Goal: Task Accomplishment & Management: Use online tool/utility

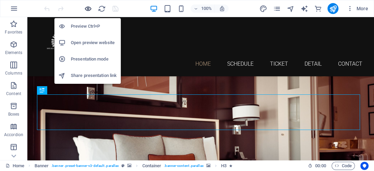
click at [85, 8] on icon "button" at bounding box center [88, 9] width 8 height 8
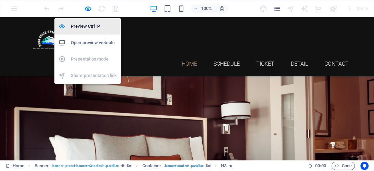
click at [85, 24] on h6 "Preview Ctrl+P" at bounding box center [94, 26] width 46 height 8
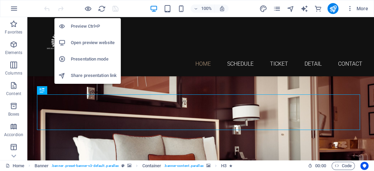
click at [86, 25] on h6 "Preview Ctrl+P" at bounding box center [94, 26] width 46 height 8
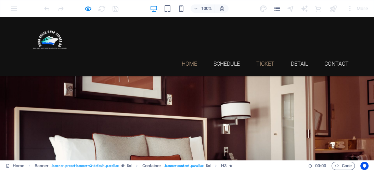
click at [262, 61] on link "Ticket" at bounding box center [265, 63] width 18 height 5
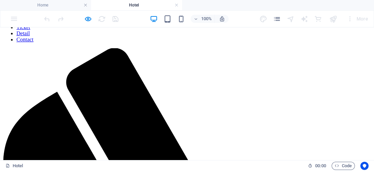
scroll to position [58, 0]
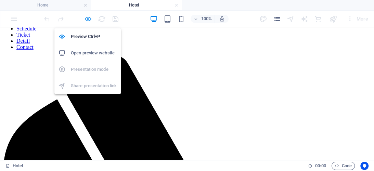
click at [88, 17] on icon "button" at bounding box center [88, 19] width 8 height 8
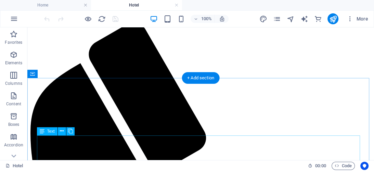
scroll to position [102, 0]
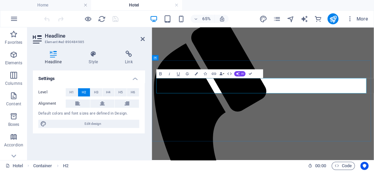
drag, startPoint x: 359, startPoint y: 116, endPoint x: 236, endPoint y: 99, distance: 124.1
drag, startPoint x: 226, startPoint y: 114, endPoint x: 229, endPoint y: 117, distance: 4.6
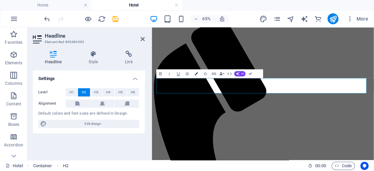
click at [194, 75] on icon "button" at bounding box center [195, 73] width 3 height 3
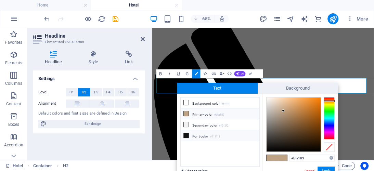
click at [187, 133] on icon at bounding box center [186, 135] width 5 height 5
type input "#111111"
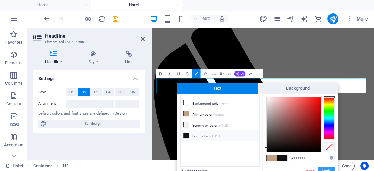
click at [326, 169] on button "Apply" at bounding box center [325, 170] width 17 height 8
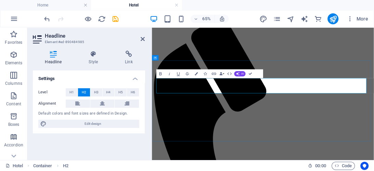
drag, startPoint x: 248, startPoint y: 74, endPoint x: 220, endPoint y: 45, distance: 40.4
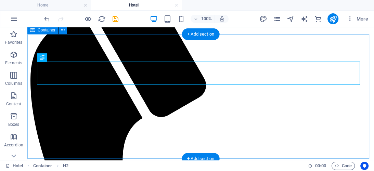
scroll to position [146, 0]
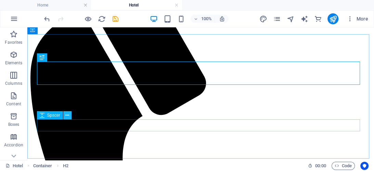
click at [68, 117] on icon at bounding box center [67, 115] width 4 height 7
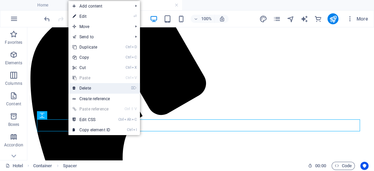
click at [87, 90] on link "⌦ Delete" at bounding box center [91, 88] width 46 height 10
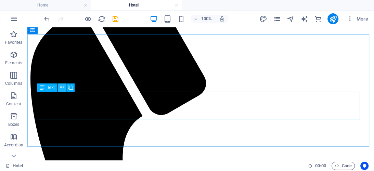
click at [62, 88] on icon at bounding box center [62, 87] width 4 height 7
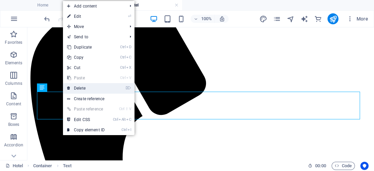
drag, startPoint x: 66, startPoint y: 90, endPoint x: 63, endPoint y: 66, distance: 24.2
click at [66, 90] on link "⌦ Delete" at bounding box center [86, 88] width 46 height 10
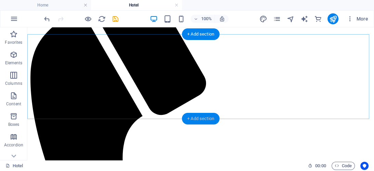
click at [204, 116] on div "+ Add section" at bounding box center [200, 119] width 38 height 12
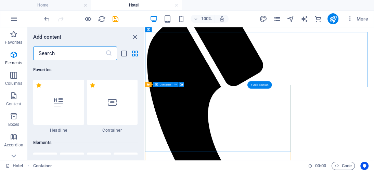
scroll to position [1196, 0]
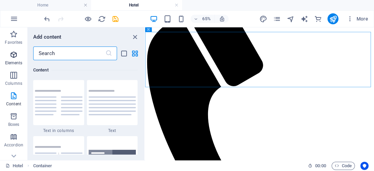
drag, startPoint x: 86, startPoint y: 51, endPoint x: 18, endPoint y: 56, distance: 68.6
click at [3, 54] on div "Favorites Elements Columns Content Boxes Accordion Tables Features Images Slide…" at bounding box center [72, 93] width 145 height 133
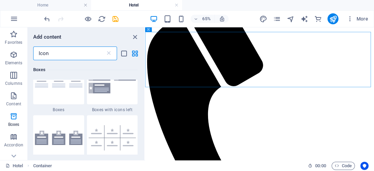
scroll to position [136, 0]
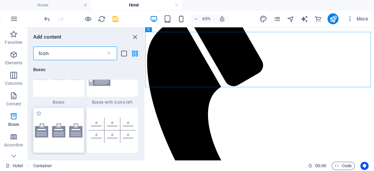
type input "Icon"
click at [63, 128] on img at bounding box center [59, 130] width 48 height 14
select select "rem"
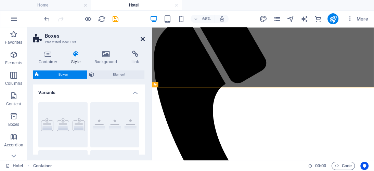
drag, startPoint x: 142, startPoint y: 39, endPoint x: 121, endPoint y: 16, distance: 31.0
click at [142, 39] on icon at bounding box center [142, 38] width 4 height 5
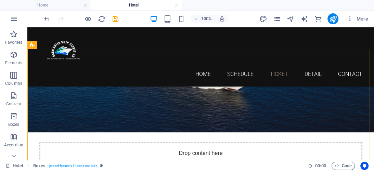
scroll to position [224, 0]
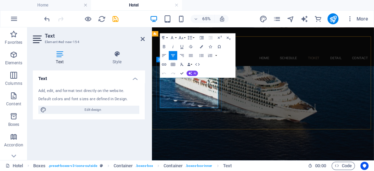
drag, startPoint x: 173, startPoint y: 107, endPoint x: 244, endPoint y: 149, distance: 82.6
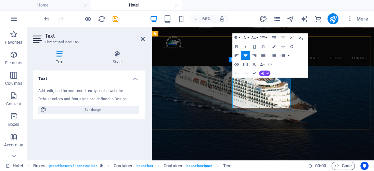
drag, startPoint x: 282, startPoint y: 109, endPoint x: 362, endPoint y: 147, distance: 88.8
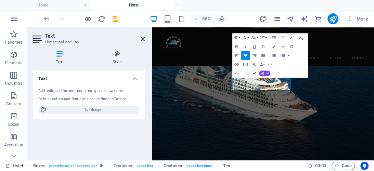
drag, startPoint x: 254, startPoint y: 73, endPoint x: 214, endPoint y: 48, distance: 47.2
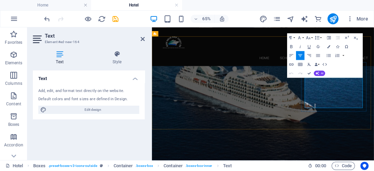
drag, startPoint x: 396, startPoint y: 110, endPoint x: 473, endPoint y: 145, distance: 84.9
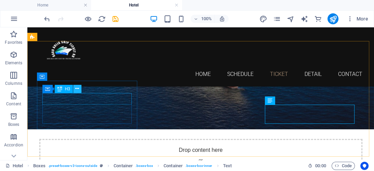
click at [79, 87] on icon at bounding box center [77, 88] width 4 height 7
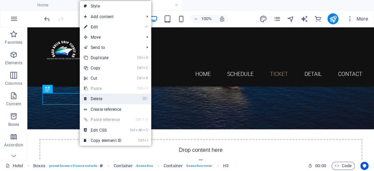
drag, startPoint x: 91, startPoint y: 97, endPoint x: 93, endPoint y: 73, distance: 23.7
click at [91, 97] on link "⌦ Delete" at bounding box center [103, 99] width 46 height 10
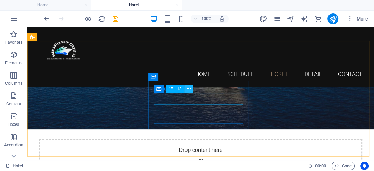
click at [190, 91] on icon at bounding box center [189, 88] width 4 height 7
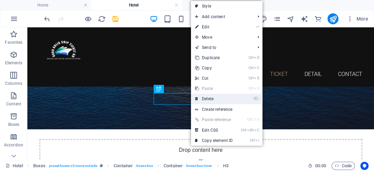
drag, startPoint x: 202, startPoint y: 99, endPoint x: 204, endPoint y: 76, distance: 23.7
click at [202, 99] on link "⌦ Delete" at bounding box center [214, 99] width 46 height 10
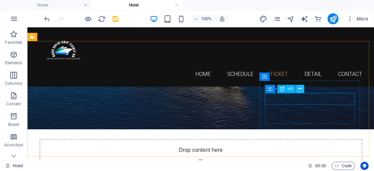
click at [298, 88] on icon at bounding box center [300, 88] width 4 height 7
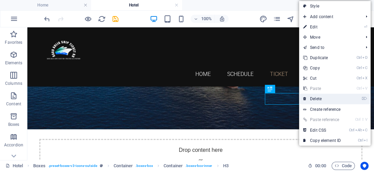
click at [307, 98] on link "⌦ Delete" at bounding box center [322, 99] width 46 height 10
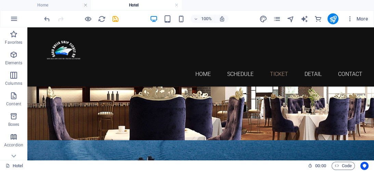
scroll to position [95, 0]
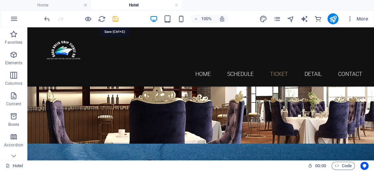
click at [114, 18] on icon "save" at bounding box center [115, 19] width 8 height 8
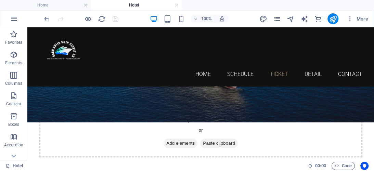
scroll to position [259, 0]
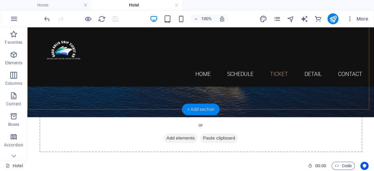
drag, startPoint x: 65, startPoint y: 80, endPoint x: 211, endPoint y: 108, distance: 147.9
click at [211, 108] on div "+ Add section" at bounding box center [200, 110] width 38 height 12
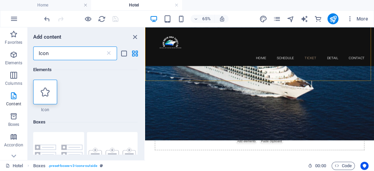
click at [108, 53] on icon at bounding box center [108, 53] width 7 height 7
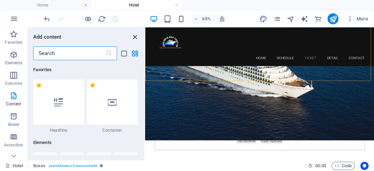
click at [134, 37] on icon "close panel" at bounding box center [135, 37] width 8 height 8
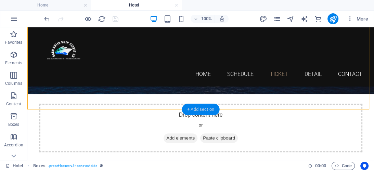
click at [205, 106] on div "+ Add section" at bounding box center [200, 110] width 38 height 12
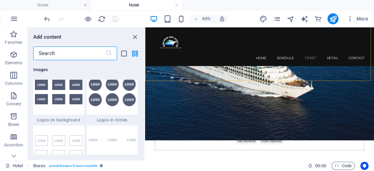
scroll to position [0, 0]
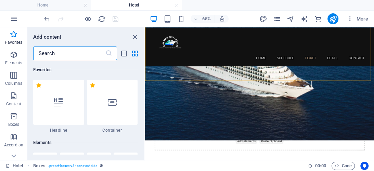
click at [81, 50] on input "text" at bounding box center [69, 53] width 72 height 14
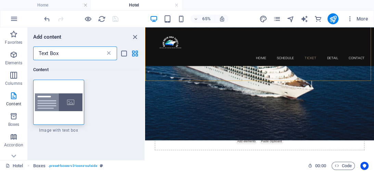
type input "Text Box"
click at [109, 53] on icon at bounding box center [108, 53] width 7 height 7
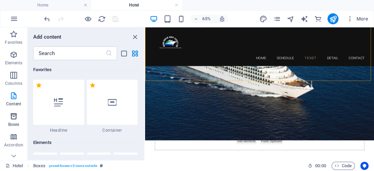
click at [11, 121] on span "Boxes" at bounding box center [13, 120] width 27 height 16
drag, startPoint x: 144, startPoint y: 90, endPoint x: 12, endPoint y: 24, distance: 147.2
click at [133, 38] on icon "close panel" at bounding box center [135, 37] width 8 height 8
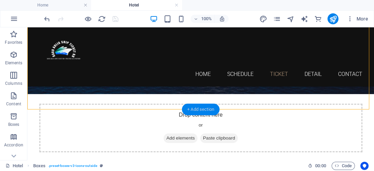
click at [202, 108] on div "+ Add section" at bounding box center [200, 110] width 38 height 12
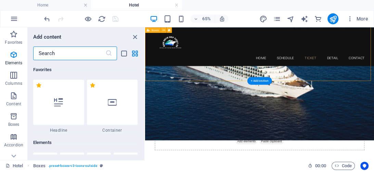
scroll to position [1196, 0]
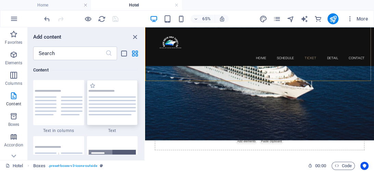
click at [112, 100] on img at bounding box center [113, 102] width 48 height 25
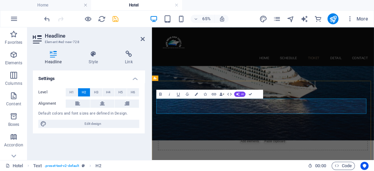
drag, startPoint x: 230, startPoint y: 151, endPoint x: 174, endPoint y: 152, distance: 56.1
drag, startPoint x: 354, startPoint y: 147, endPoint x: 301, endPoint y: 127, distance: 56.4
click at [195, 95] on icon "button" at bounding box center [195, 94] width 3 height 3
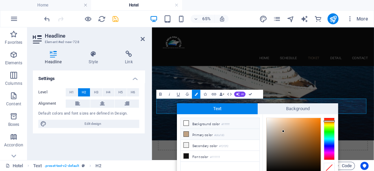
scroll to position [28, 0]
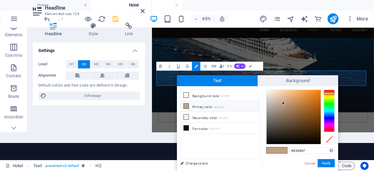
click at [327, 117] on div at bounding box center [328, 111] width 11 height 42
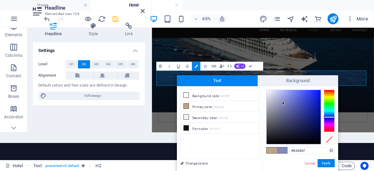
type input "#091690"
click at [316, 113] on div at bounding box center [293, 117] width 54 height 54
click at [325, 165] on button "Apply" at bounding box center [325, 163] width 17 height 8
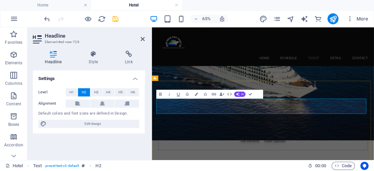
drag, startPoint x: 360, startPoint y: 147, endPoint x: 157, endPoint y: 145, distance: 203.4
click at [161, 93] on icon "button" at bounding box center [160, 93] width 5 height 5
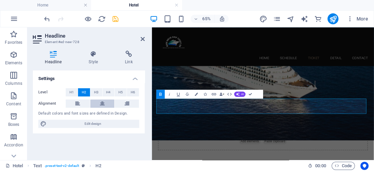
click at [103, 103] on icon at bounding box center [102, 103] width 5 height 8
click at [72, 92] on span "H1" at bounding box center [71, 92] width 4 height 8
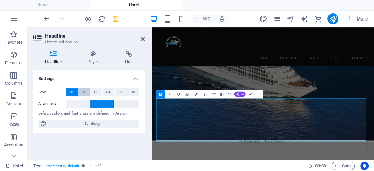
click at [84, 92] on span "H2" at bounding box center [84, 92] width 4 height 8
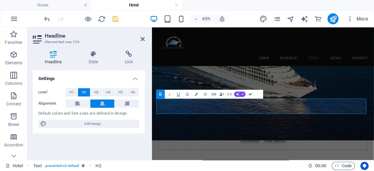
drag, startPoint x: 251, startPoint y: 95, endPoint x: 210, endPoint y: 68, distance: 49.0
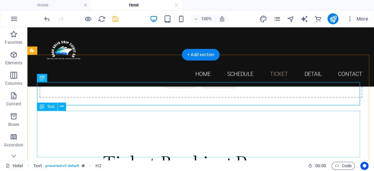
scroll to position [313, 0]
click at [64, 108] on button at bounding box center [62, 107] width 8 height 8
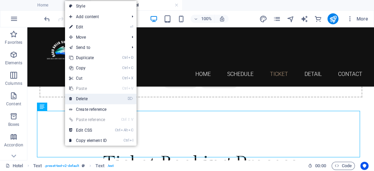
click at [80, 99] on link "⌦ Delete" at bounding box center [88, 99] width 46 height 10
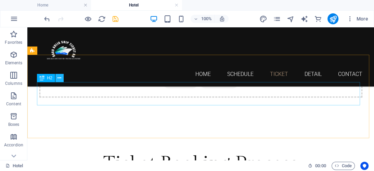
click at [60, 78] on icon at bounding box center [59, 78] width 4 height 7
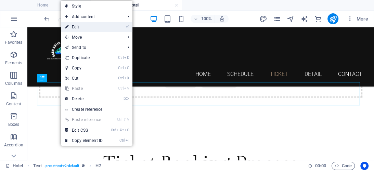
click at [84, 27] on link "⏎ Edit" at bounding box center [84, 27] width 46 height 10
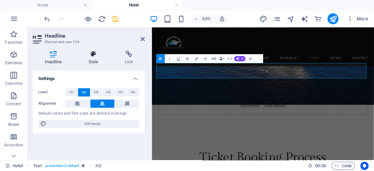
click at [94, 56] on icon at bounding box center [93, 54] width 33 height 7
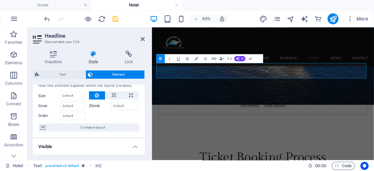
scroll to position [0, 0]
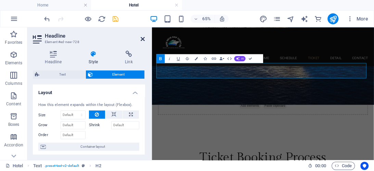
click at [143, 39] on icon at bounding box center [142, 38] width 4 height 5
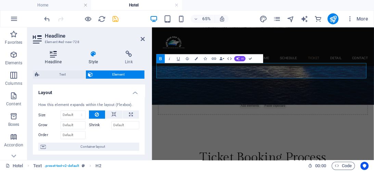
click at [55, 57] on icon at bounding box center [53, 54] width 41 height 7
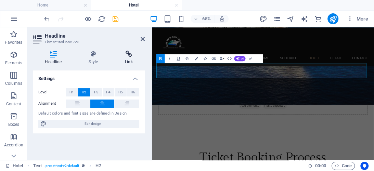
click at [129, 57] on icon at bounding box center [129, 54] width 32 height 7
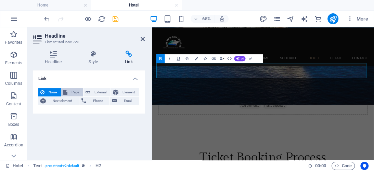
click at [70, 92] on span "Page" at bounding box center [75, 92] width 12 height 8
select select
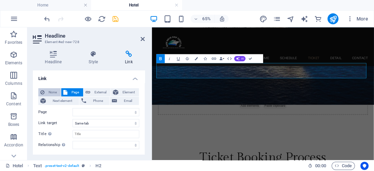
click at [53, 92] on span "None" at bounding box center [52, 92] width 12 height 8
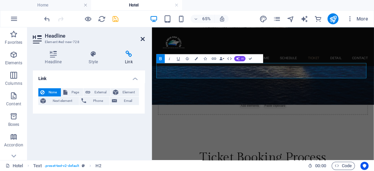
click at [142, 39] on icon at bounding box center [142, 38] width 4 height 5
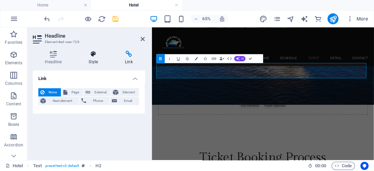
click at [89, 57] on icon at bounding box center [93, 54] width 33 height 7
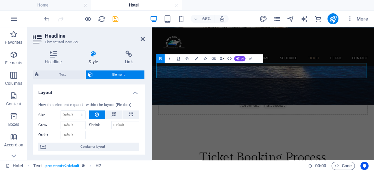
click at [109, 76] on span "Element" at bounding box center [119, 74] width 48 height 8
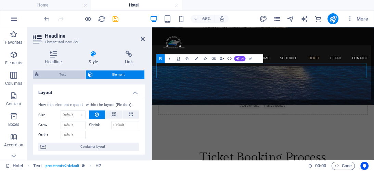
click at [68, 76] on span "Text" at bounding box center [62, 74] width 42 height 8
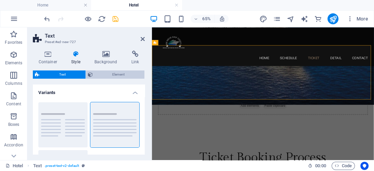
click at [96, 74] on span "Element" at bounding box center [119, 74] width 48 height 8
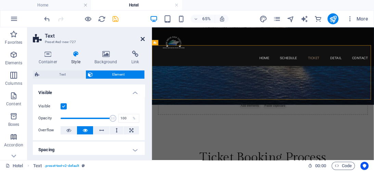
click at [142, 38] on icon at bounding box center [142, 38] width 4 height 5
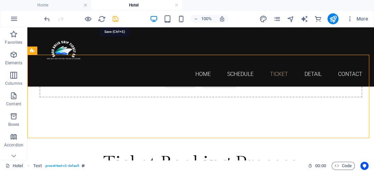
drag, startPoint x: 117, startPoint y: 18, endPoint x: 208, endPoint y: 35, distance: 92.1
click at [117, 18] on icon "save" at bounding box center [115, 19] width 8 height 8
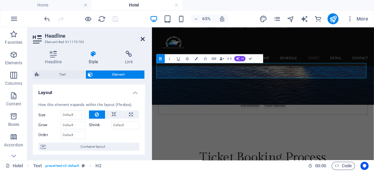
click at [142, 39] on icon at bounding box center [142, 38] width 4 height 5
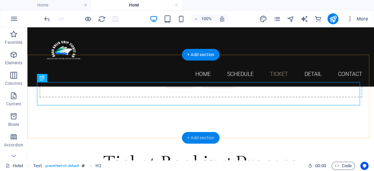
click at [197, 137] on div "+ Add section" at bounding box center [200, 138] width 38 height 12
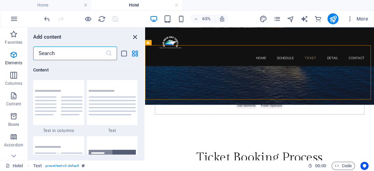
scroll to position [1196, 0]
click at [134, 35] on icon "close panel" at bounding box center [135, 37] width 8 height 8
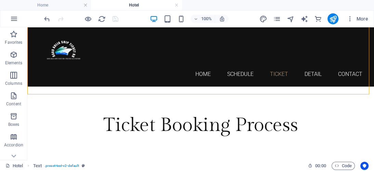
scroll to position [357, 0]
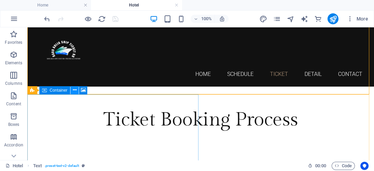
click at [73, 90] on icon at bounding box center [75, 89] width 4 height 7
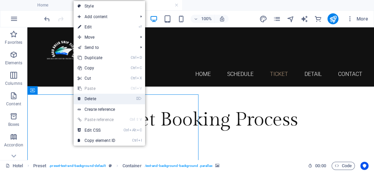
click at [85, 97] on link "⌦ Delete" at bounding box center [96, 99] width 46 height 10
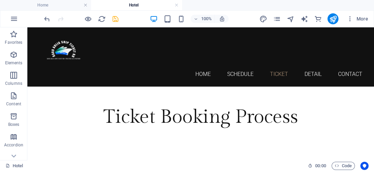
scroll to position [363, 0]
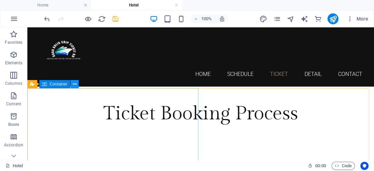
click at [76, 86] on icon at bounding box center [75, 84] width 4 height 7
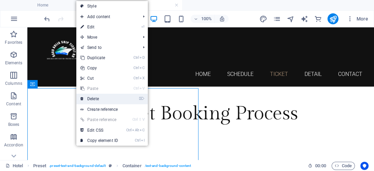
click at [87, 98] on link "⌦ Delete" at bounding box center [99, 99] width 46 height 10
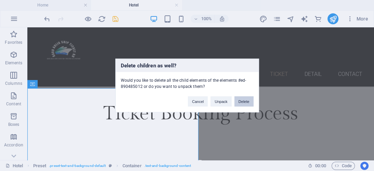
click at [241, 100] on button "Delete" at bounding box center [243, 101] width 19 height 10
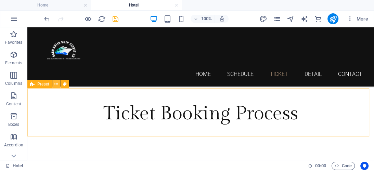
click at [55, 83] on icon at bounding box center [56, 84] width 4 height 7
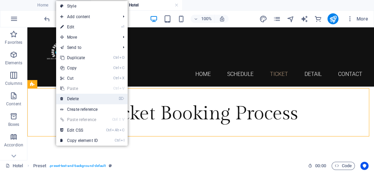
drag, startPoint x: 67, startPoint y: 99, endPoint x: 73, endPoint y: 70, distance: 29.7
click at [67, 99] on link "⌦ Delete" at bounding box center [79, 99] width 46 height 10
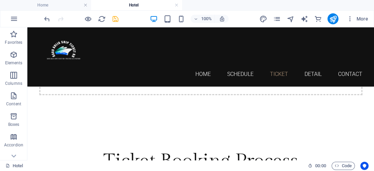
scroll to position [304, 0]
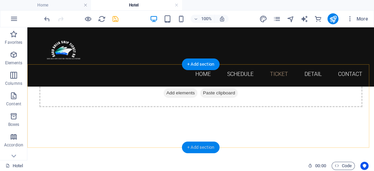
drag, startPoint x: 203, startPoint y: 144, endPoint x: 148, endPoint y: 123, distance: 59.1
click at [203, 144] on div "+ Add section" at bounding box center [200, 147] width 38 height 12
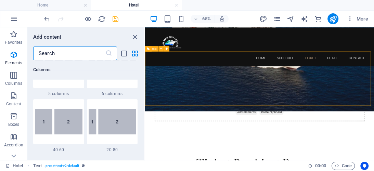
scroll to position [0, 0]
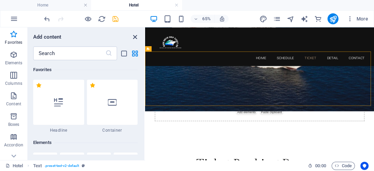
drag, startPoint x: 135, startPoint y: 37, endPoint x: 127, endPoint y: 96, distance: 59.6
click at [135, 37] on icon "close panel" at bounding box center [135, 37] width 8 height 8
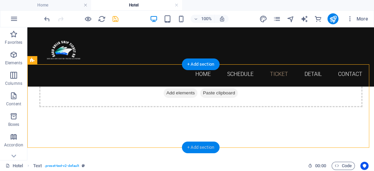
click at [193, 145] on div "+ Add section" at bounding box center [200, 147] width 38 height 12
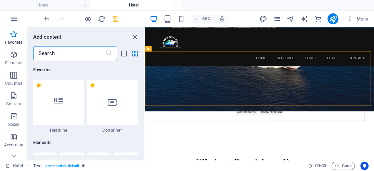
click at [70, 54] on input "text" at bounding box center [69, 53] width 72 height 14
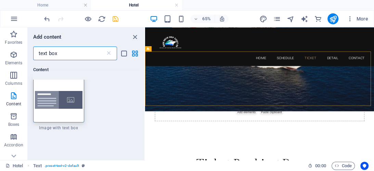
scroll to position [2, 0]
type input "text box"
click at [55, 107] on img at bounding box center [59, 100] width 48 height 18
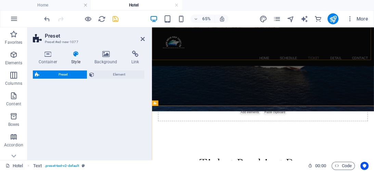
select select "rem"
select select "px"
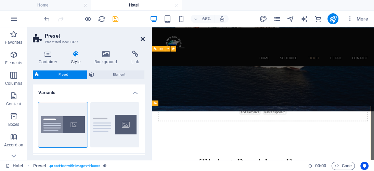
click at [141, 38] on icon at bounding box center [142, 38] width 4 height 5
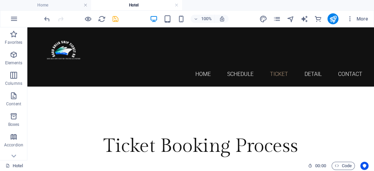
scroll to position [354, 0]
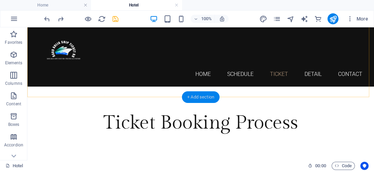
click at [193, 97] on div "+ Add section" at bounding box center [200, 97] width 38 height 12
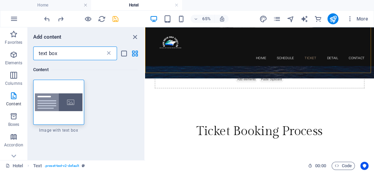
click at [111, 52] on icon at bounding box center [108, 53] width 7 height 7
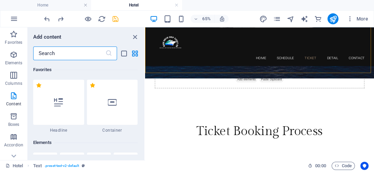
click at [107, 53] on icon at bounding box center [108, 53] width 7 height 7
drag, startPoint x: 135, startPoint y: 36, endPoint x: 166, endPoint y: 19, distance: 34.9
click at [135, 36] on icon "close panel" at bounding box center [135, 37] width 8 height 8
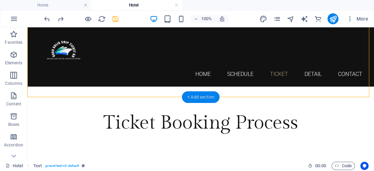
click at [206, 94] on div "+ Add section" at bounding box center [200, 97] width 38 height 12
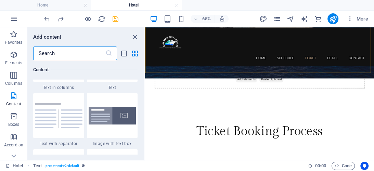
scroll to position [1259, 0]
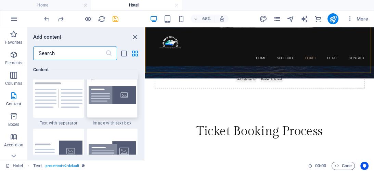
click at [110, 108] on div at bounding box center [112, 94] width 51 height 45
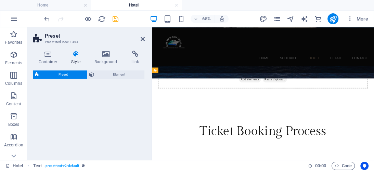
select select "rem"
select select "px"
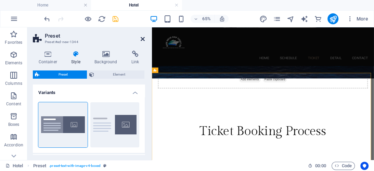
click at [142, 37] on icon at bounding box center [142, 38] width 4 height 5
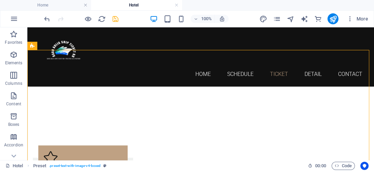
scroll to position [405, 0]
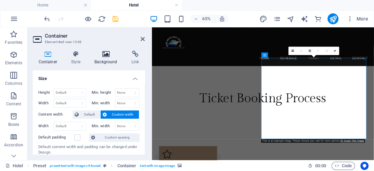
click at [105, 57] on h4 "Background" at bounding box center [107, 58] width 37 height 14
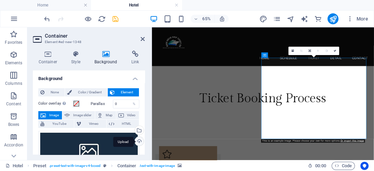
click at [137, 140] on div "Upload" at bounding box center [138, 142] width 10 height 10
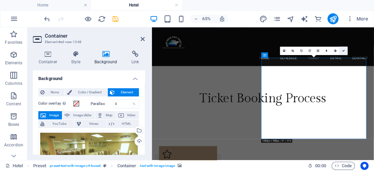
click at [341, 52] on link at bounding box center [343, 50] width 9 height 9
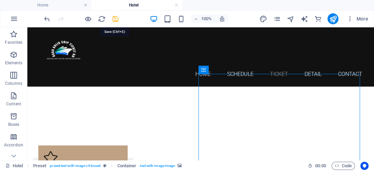
click at [113, 18] on icon "save" at bounding box center [115, 19] width 8 height 8
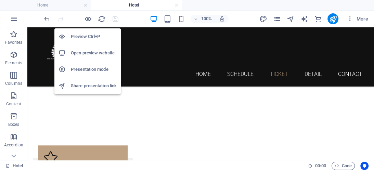
click at [88, 33] on h6 "Preview Ctrl+P" at bounding box center [94, 36] width 46 height 8
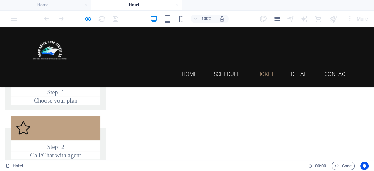
scroll to position [381, 0]
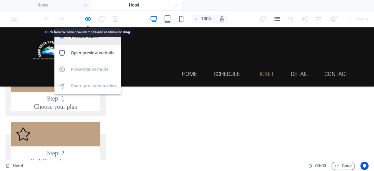
click at [82, 40] on h6 "Preview Ctrl+P" at bounding box center [94, 36] width 46 height 8
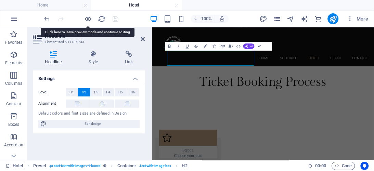
scroll to position [368, 0]
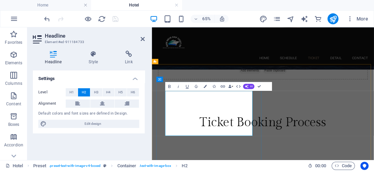
drag, startPoint x: 173, startPoint y: 141, endPoint x: 255, endPoint y: 176, distance: 89.4
click at [109, 92] on span "H4" at bounding box center [108, 92] width 4 height 8
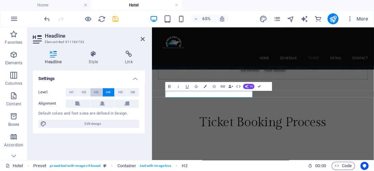
click at [97, 93] on span "H3" at bounding box center [96, 92] width 4 height 8
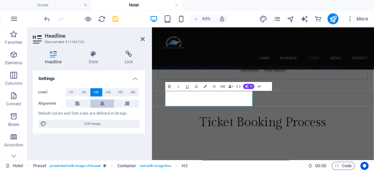
click at [102, 102] on icon at bounding box center [102, 103] width 5 height 8
drag, startPoint x: 194, startPoint y: 129, endPoint x: 285, endPoint y: 145, distance: 93.0
click at [203, 86] on button "Colors" at bounding box center [205, 86] width 9 height 9
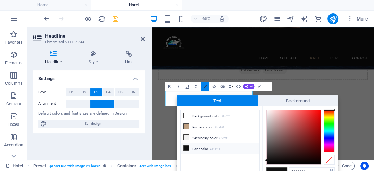
scroll to position [3, 0]
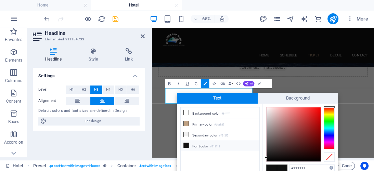
click at [332, 122] on div at bounding box center [328, 128] width 11 height 42
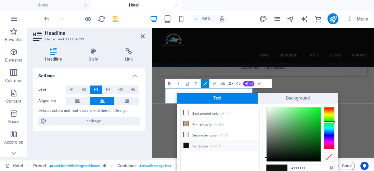
click at [331, 118] on div at bounding box center [328, 128] width 11 height 42
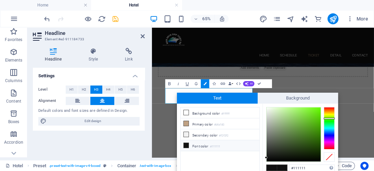
click at [326, 120] on div at bounding box center [328, 128] width 11 height 42
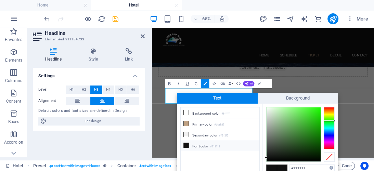
type input "#147808"
click at [316, 135] on div at bounding box center [293, 134] width 54 height 54
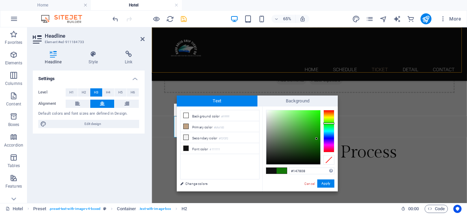
scroll to position [367, 0]
click at [325, 171] on button "Apply" at bounding box center [325, 183] width 17 height 8
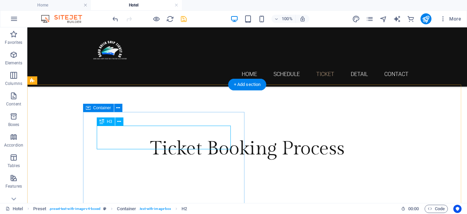
drag, startPoint x: 116, startPoint y: 132, endPoint x: 148, endPoint y: 138, distance: 32.2
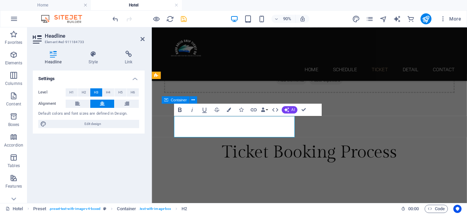
click at [180, 110] on icon "button" at bounding box center [179, 109] width 3 height 4
drag, startPoint x: 192, startPoint y: 134, endPoint x: 282, endPoint y: 146, distance: 90.7
click at [230, 110] on icon "button" at bounding box center [229, 109] width 4 height 4
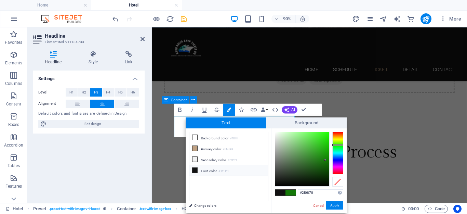
click at [339, 162] on div at bounding box center [337, 153] width 11 height 42
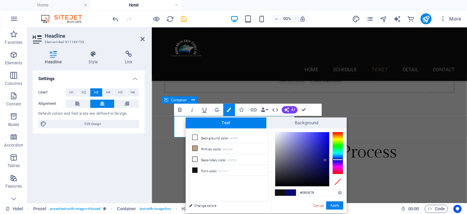
click at [339, 159] on div at bounding box center [337, 153] width 11 height 42
type input "#0f0ecb"
click at [325, 143] on div at bounding box center [302, 159] width 54 height 54
click at [337, 171] on button "Apply" at bounding box center [334, 205] width 17 height 8
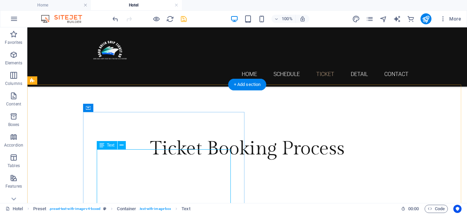
drag, startPoint x: 99, startPoint y: 155, endPoint x: 125, endPoint y: 184, distance: 39.0
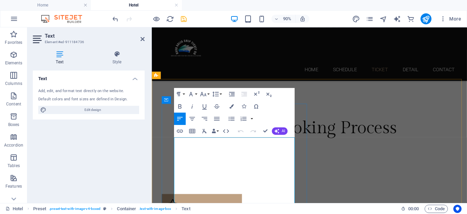
scroll to position [446, 0]
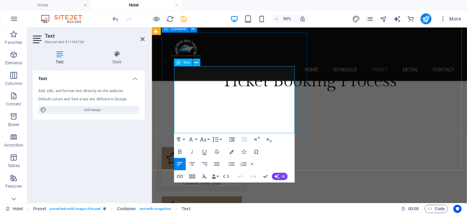
drag, startPoint x: 178, startPoint y: 154, endPoint x: 300, endPoint y: 139, distance: 123.3
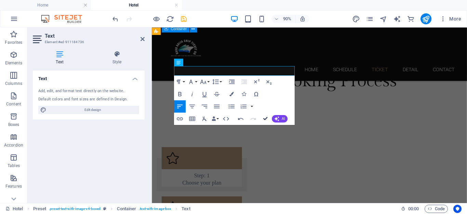
drag, startPoint x: 264, startPoint y: 118, endPoint x: 229, endPoint y: 106, distance: 36.7
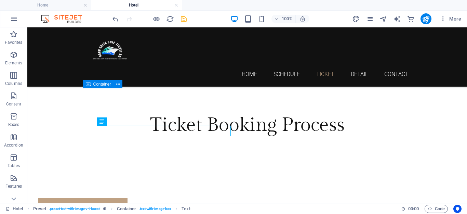
scroll to position [386, 0]
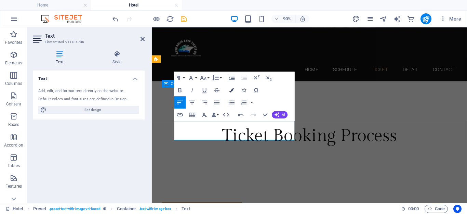
click at [233, 89] on icon "button" at bounding box center [231, 90] width 4 height 4
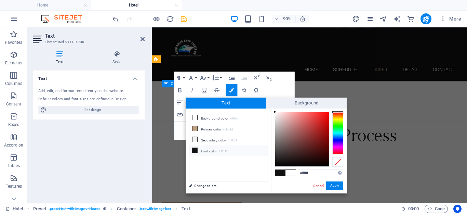
click at [205, 149] on li "Font color #111111" at bounding box center [228, 150] width 79 height 11
click at [332, 171] on button "Apply" at bounding box center [334, 185] width 17 height 8
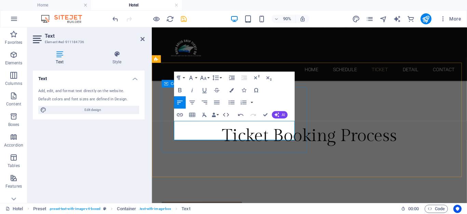
drag, startPoint x: 178, startPoint y: 136, endPoint x: 281, endPoint y: 136, distance: 102.9
click at [232, 89] on icon "button" at bounding box center [231, 90] width 4 height 4
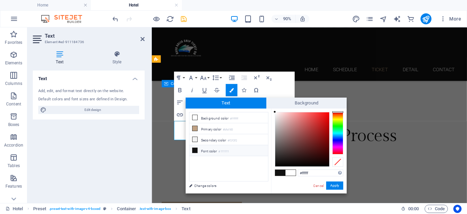
click at [194, 148] on icon at bounding box center [194, 150] width 5 height 5
type input "#111111"
drag, startPoint x: 332, startPoint y: 183, endPoint x: 121, endPoint y: 162, distance: 212.3
click at [332, 171] on button "Apply" at bounding box center [334, 185] width 17 height 8
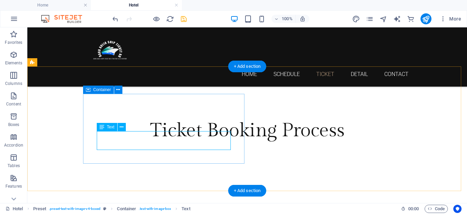
drag, startPoint x: 102, startPoint y: 136, endPoint x: 179, endPoint y: 161, distance: 81.3
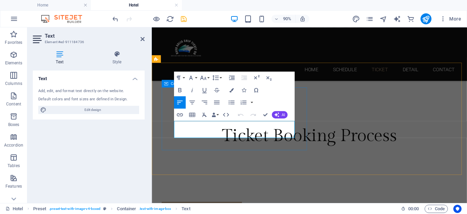
drag, startPoint x: 176, startPoint y: 137, endPoint x: 229, endPoint y: 146, distance: 53.7
click at [197, 79] on button "Font Family" at bounding box center [192, 77] width 12 height 12
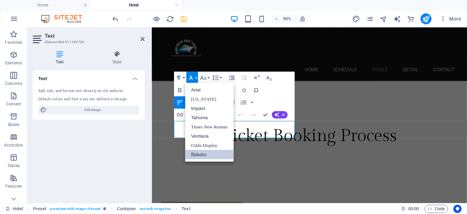
scroll to position [0, 0]
click at [207, 79] on button "Font Size" at bounding box center [204, 77] width 12 height 12
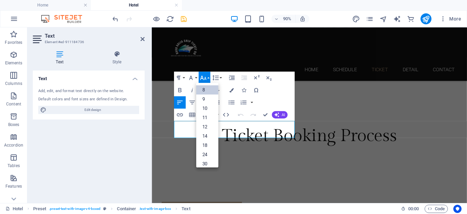
click at [205, 88] on link "8" at bounding box center [207, 89] width 22 height 9
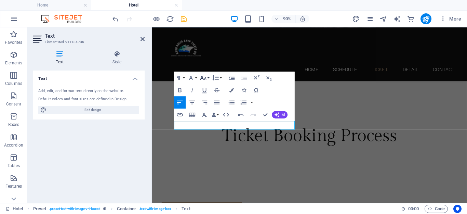
click at [207, 77] on button "Font Size" at bounding box center [204, 77] width 12 height 12
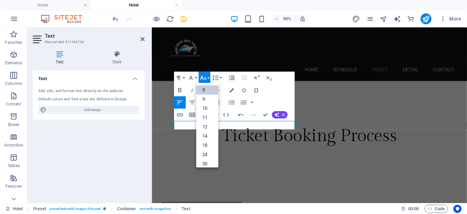
scroll to position [8, 0]
click at [206, 99] on link "10" at bounding box center [207, 100] width 22 height 9
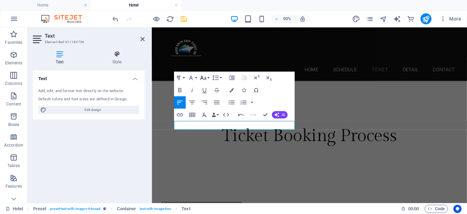
click at [209, 79] on button "Font Size" at bounding box center [204, 77] width 12 height 12
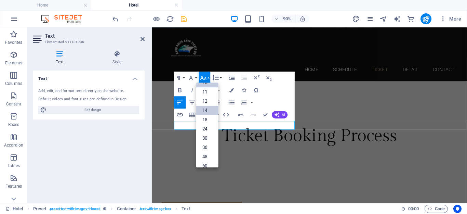
click at [206, 111] on link "14" at bounding box center [207, 110] width 22 height 9
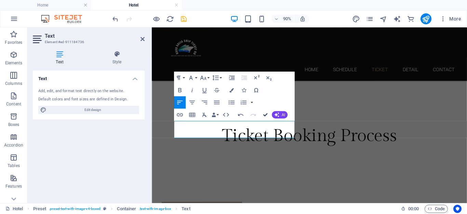
drag, startPoint x: 264, startPoint y: 112, endPoint x: 226, endPoint y: 109, distance: 38.1
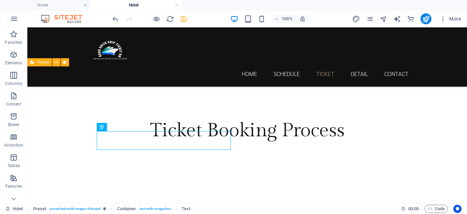
click at [180, 19] on icon "save" at bounding box center [184, 19] width 8 height 8
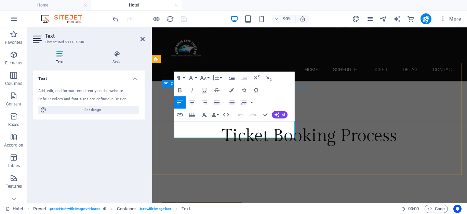
drag, startPoint x: 177, startPoint y: 135, endPoint x: 200, endPoint y: 142, distance: 23.9
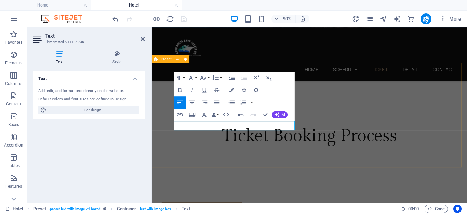
drag, startPoint x: 293, startPoint y: 136, endPoint x: 160, endPoint y: 141, distance: 132.4
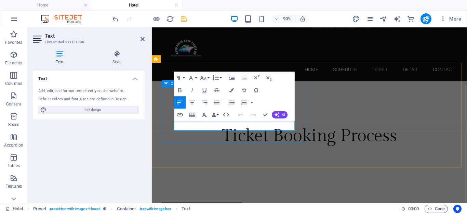
drag, startPoint x: 171, startPoint y: 129, endPoint x: 295, endPoint y: 150, distance: 126.1
click at [180, 87] on icon "button" at bounding box center [180, 90] width 8 height 8
click at [229, 89] on icon "button" at bounding box center [231, 90] width 4 height 4
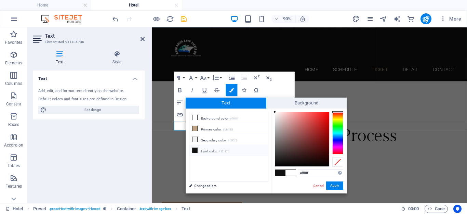
type input "#d70e0e"
click at [325, 120] on div at bounding box center [302, 139] width 54 height 54
click at [341, 171] on button "Apply" at bounding box center [334, 185] width 17 height 8
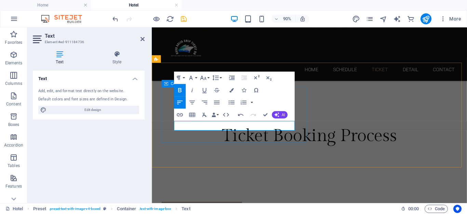
drag, startPoint x: 219, startPoint y: 138, endPoint x: 166, endPoint y: 142, distance: 53.1
click at [207, 79] on button "Font Size" at bounding box center [204, 77] width 12 height 12
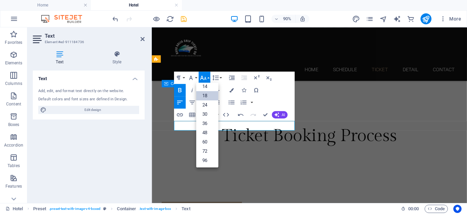
scroll to position [55, 0]
click at [204, 103] on link "24" at bounding box center [207, 104] width 22 height 9
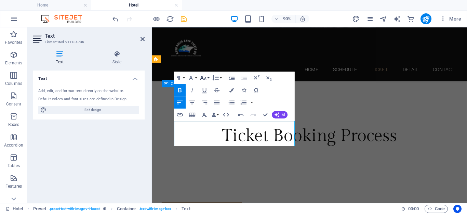
click at [208, 77] on button "Font Size" at bounding box center [204, 77] width 12 height 12
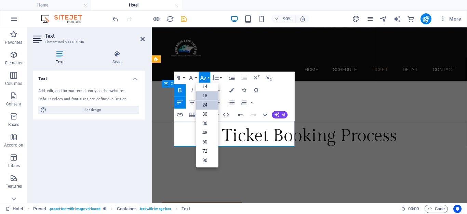
click at [205, 96] on link "18" at bounding box center [207, 95] width 22 height 9
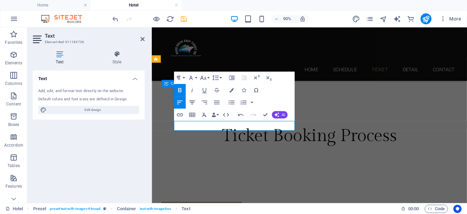
click at [191, 103] on icon "button" at bounding box center [191, 102] width 5 height 4
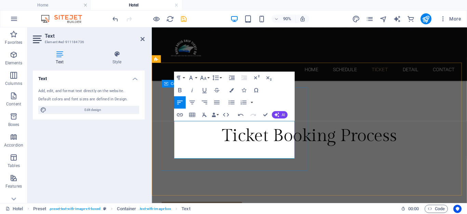
drag, startPoint x: 233, startPoint y: 146, endPoint x: 266, endPoint y: 164, distance: 37.5
drag, startPoint x: 231, startPoint y: 145, endPoint x: 258, endPoint y: 154, distance: 28.5
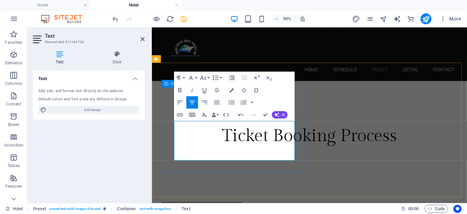
drag, startPoint x: 225, startPoint y: 154, endPoint x: 266, endPoint y: 156, distance: 41.4
copy p "Round Trip"
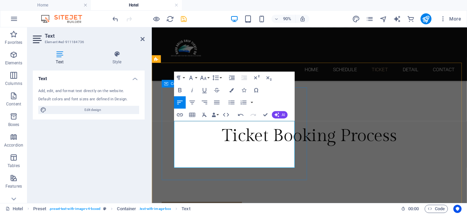
drag, startPoint x: 225, startPoint y: 179, endPoint x: 267, endPoint y: 177, distance: 42.8
copy p "Single Trip"
drag, startPoint x: 225, startPoint y: 163, endPoint x: 262, endPoint y: 161, distance: 38.0
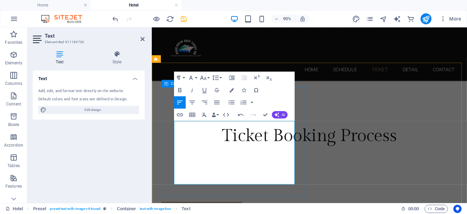
drag, startPoint x: 225, startPoint y: 196, endPoint x: 286, endPoint y: 180, distance: 63.3
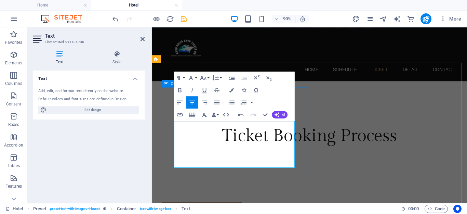
drag, startPoint x: 225, startPoint y: 145, endPoint x: 262, endPoint y: 149, distance: 37.1
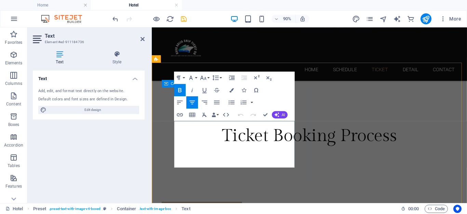
drag, startPoint x: 223, startPoint y: 145, endPoint x: 282, endPoint y: 145, distance: 59.5
click at [228, 89] on button "Colors" at bounding box center [232, 90] width 12 height 12
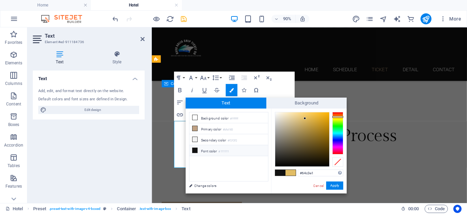
click at [340, 134] on div at bounding box center [337, 133] width 11 height 42
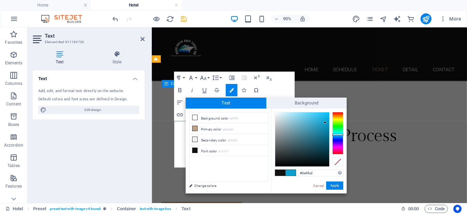
click at [325, 122] on div at bounding box center [302, 139] width 54 height 54
drag, startPoint x: 325, startPoint y: 173, endPoint x: 251, endPoint y: 173, distance: 74.9
click at [251, 171] on div "less Background color #ffffff Primary color #bfa183 Secondary color #f2f2f2 Fon…" at bounding box center [266, 150] width 161 height 85
click at [335, 171] on button "Apply" at bounding box center [334, 185] width 17 height 8
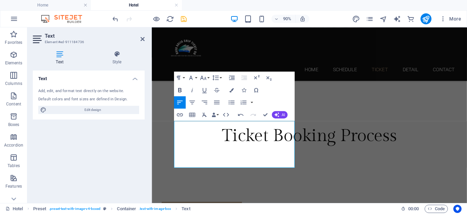
click at [179, 90] on icon "button" at bounding box center [180, 90] width 8 height 8
drag, startPoint x: 224, startPoint y: 163, endPoint x: 275, endPoint y: 168, distance: 51.5
drag, startPoint x: 223, startPoint y: 162, endPoint x: 277, endPoint y: 164, distance: 54.4
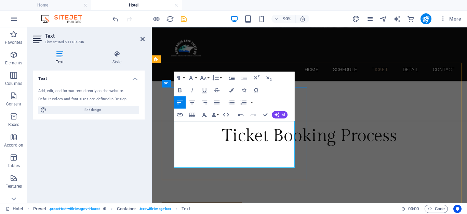
click at [232, 89] on icon "button" at bounding box center [231, 90] width 4 height 4
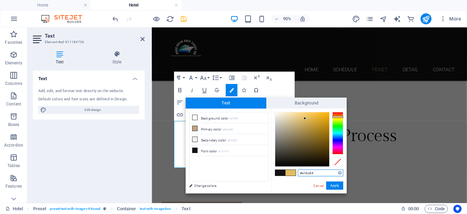
drag, startPoint x: 316, startPoint y: 173, endPoint x: 271, endPoint y: 173, distance: 45.1
click at [271, 171] on div "#e1bc64 Supported formats #0852ed rgb(8, 82, 237) rgba(8, 82, 237, 90%) hsv(221…" at bounding box center [309, 200] width 76 height 184
paste input "0e9fcd"
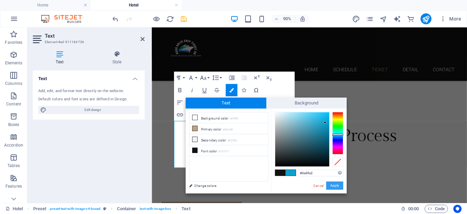
click at [338, 171] on button "Apply" at bounding box center [334, 185] width 17 height 8
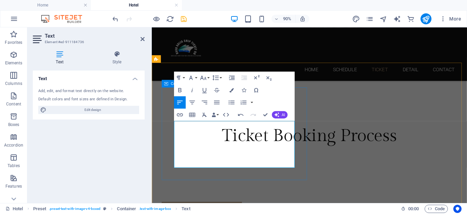
drag, startPoint x: 232, startPoint y: 154, endPoint x: 259, endPoint y: 152, distance: 26.7
click at [231, 88] on icon "button" at bounding box center [231, 90] width 4 height 4
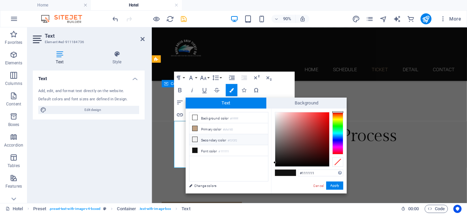
click at [202, 150] on li "Font color #111111" at bounding box center [228, 150] width 79 height 11
click at [337, 171] on button "Apply" at bounding box center [334, 185] width 17 height 8
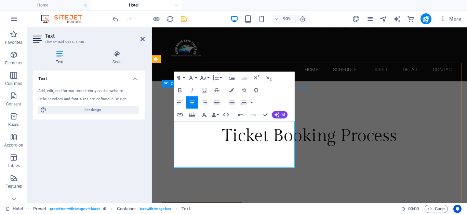
drag, startPoint x: 232, startPoint y: 171, endPoint x: 240, endPoint y: 135, distance: 36.7
click at [232, 89] on icon "button" at bounding box center [231, 90] width 4 height 4
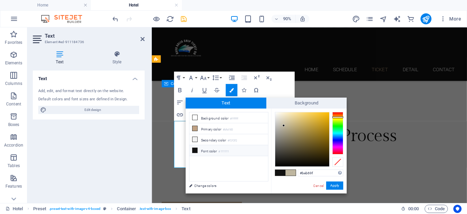
click at [217, 148] on li "Font color #111111" at bounding box center [228, 150] width 79 height 11
type input "#111111"
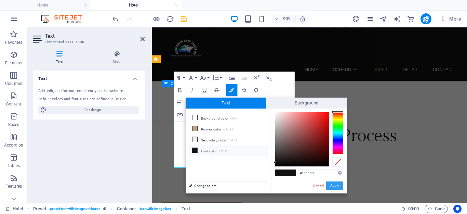
click at [337, 171] on button "Apply" at bounding box center [334, 185] width 17 height 8
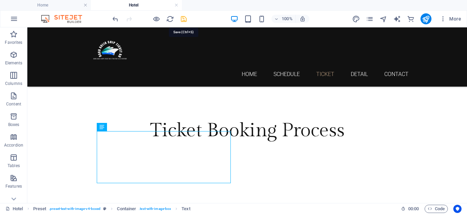
drag, startPoint x: 183, startPoint y: 20, endPoint x: 194, endPoint y: 25, distance: 12.6
click at [183, 20] on icon "save" at bounding box center [184, 19] width 8 height 8
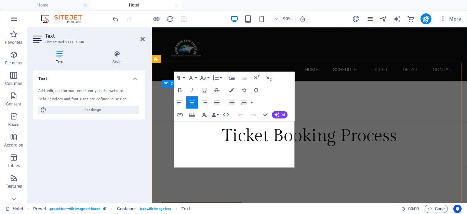
drag, startPoint x: 232, startPoint y: 154, endPoint x: 277, endPoint y: 158, distance: 44.9
click at [231, 86] on button "Colors" at bounding box center [232, 90] width 12 height 12
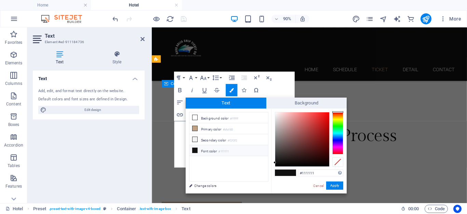
click at [208, 150] on li "Font color #111111" at bounding box center [228, 150] width 79 height 11
click at [334, 171] on button "Apply" at bounding box center [334, 185] width 17 height 8
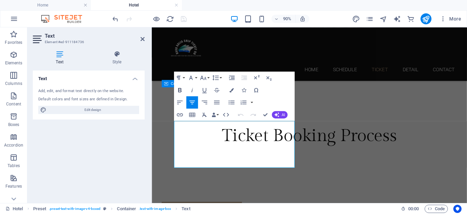
click at [180, 89] on icon "button" at bounding box center [179, 90] width 3 height 4
drag, startPoint x: 228, startPoint y: 172, endPoint x: 278, endPoint y: 171, distance: 49.6
click at [182, 89] on icon "button" at bounding box center [180, 90] width 8 height 8
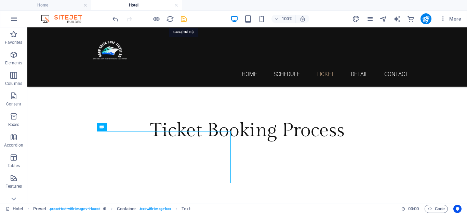
click at [184, 17] on icon "save" at bounding box center [184, 19] width 8 height 8
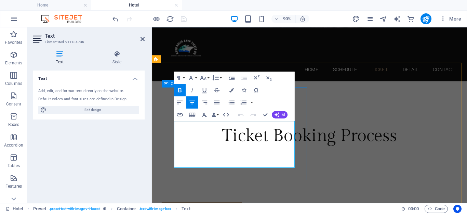
drag, startPoint x: 223, startPoint y: 163, endPoint x: 274, endPoint y: 154, distance: 51.9
click at [178, 89] on icon "button" at bounding box center [180, 90] width 8 height 8
drag, startPoint x: 267, startPoint y: 112, endPoint x: 137, endPoint y: 46, distance: 144.9
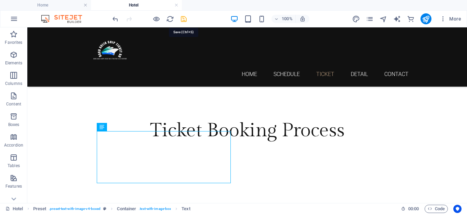
click at [183, 19] on icon "save" at bounding box center [184, 19] width 8 height 8
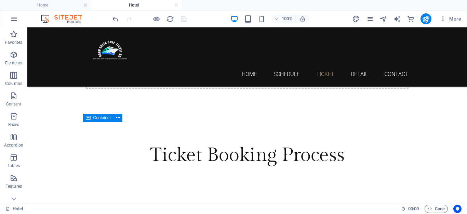
scroll to position [371, 0]
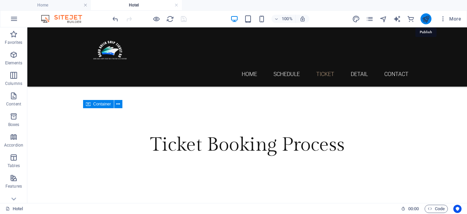
click at [373, 17] on icon "publish" at bounding box center [426, 19] width 8 height 8
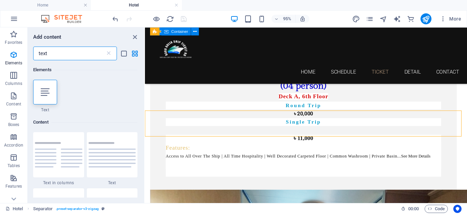
click at [90, 52] on input "text" at bounding box center [69, 53] width 72 height 14
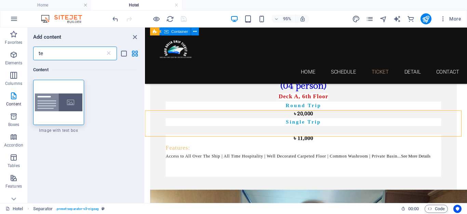
type input "t"
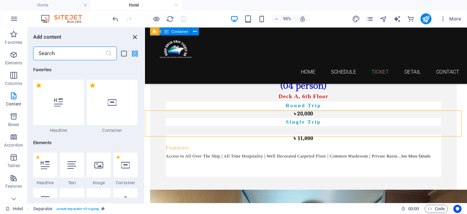
click at [135, 37] on icon "close panel" at bounding box center [135, 37] width 8 height 8
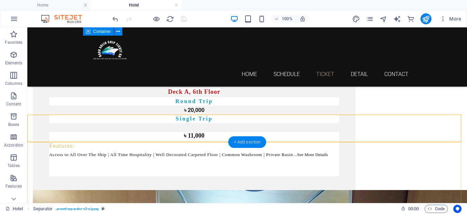
click at [242, 139] on div "+ Add section" at bounding box center [247, 142] width 38 height 12
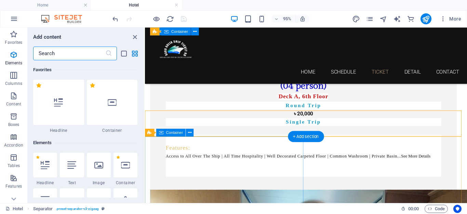
scroll to position [1196, 0]
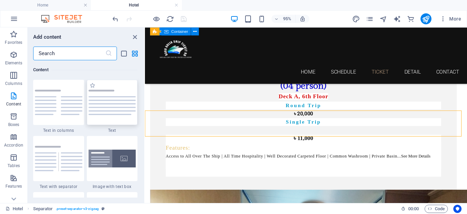
click at [102, 98] on img at bounding box center [113, 102] width 48 height 25
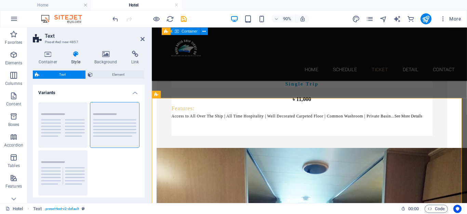
scroll to position [2434, 0]
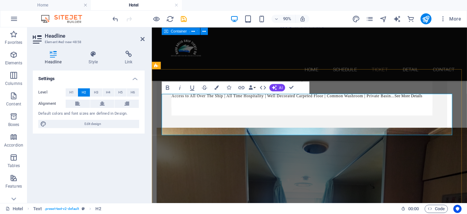
drag, startPoint x: 168, startPoint y: 112, endPoint x: 209, endPoint y: 125, distance: 42.7
drag, startPoint x: 164, startPoint y: 110, endPoint x: 160, endPoint y: 117, distance: 8.7
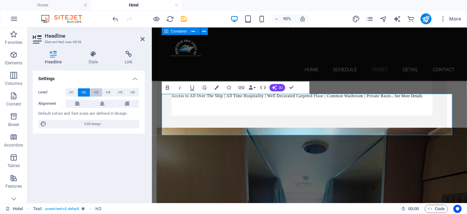
click at [92, 92] on button "H3" at bounding box center [96, 92] width 12 height 8
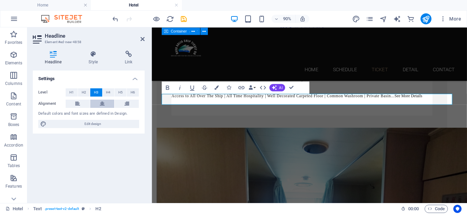
click at [104, 103] on icon at bounding box center [102, 103] width 5 height 8
drag, startPoint x: 227, startPoint y: 106, endPoint x: 452, endPoint y: 107, distance: 225.2
click at [164, 84] on icon "button" at bounding box center [168, 88] width 8 height 8
click at [217, 87] on icon "button" at bounding box center [216, 87] width 4 height 4
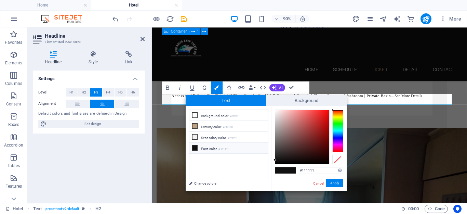
click at [320, 183] on link "Cancel" at bounding box center [318, 182] width 12 height 5
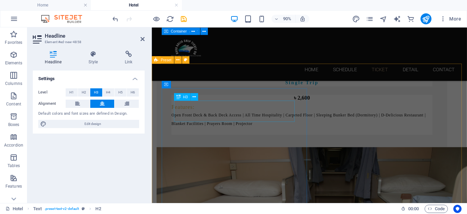
scroll to position [1995, 0]
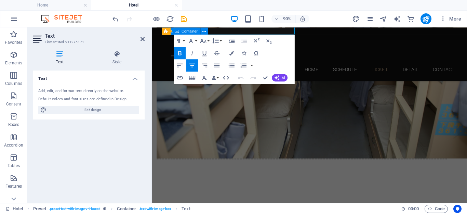
scroll to position [2139, 0]
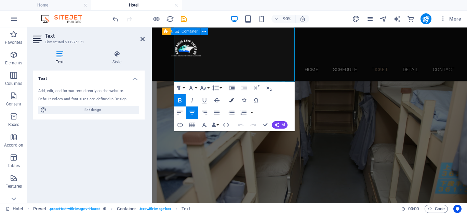
click at [228, 101] on button "Colors" at bounding box center [232, 100] width 12 height 12
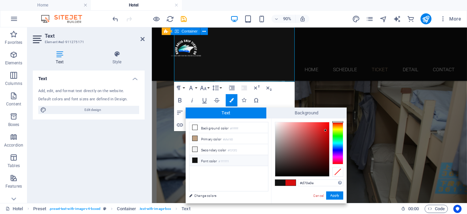
drag, startPoint x: 322, startPoint y: 182, endPoint x: 273, endPoint y: 176, distance: 49.2
click at [273, 176] on div "#d70e0e Supported formats #0852ed rgb(8, 82, 237) rgba(8, 82, 237, 90%) hsv(221…" at bounding box center [309, 210] width 76 height 184
click at [317, 197] on link "Cancel" at bounding box center [318, 195] width 12 height 5
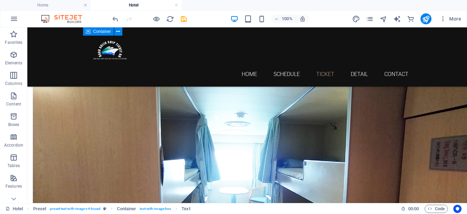
scroll to position [2391, 0]
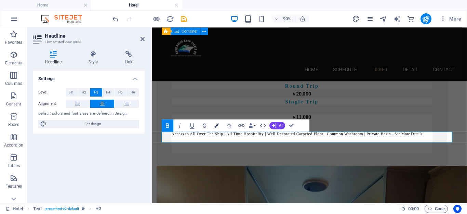
click at [217, 124] on icon "button" at bounding box center [216, 125] width 4 height 4
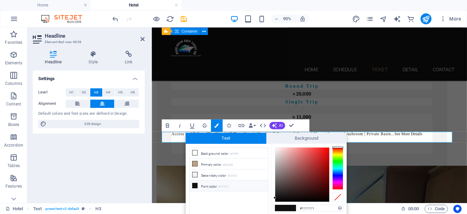
drag, startPoint x: 324, startPoint y: 207, endPoint x: 264, endPoint y: 209, distance: 59.8
click at [267, 212] on div "less Background color #ffffff Primary color #bfa183 Secondary color #f2f2f2 Fon…" at bounding box center [266, 186] width 161 height 85
type input "#d70e0e"
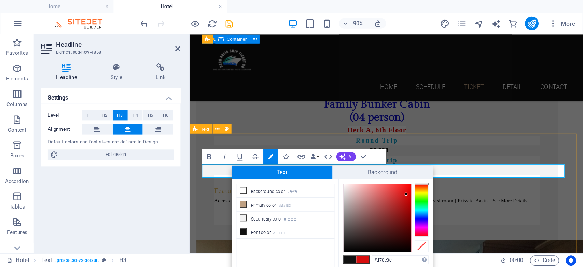
scroll to position [2391, 0]
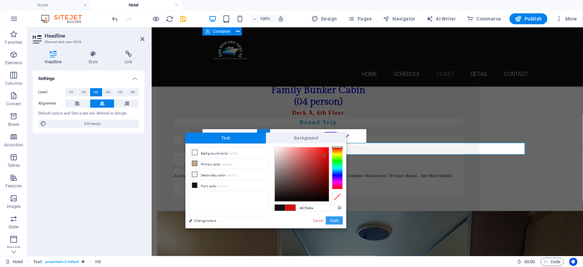
click at [331, 213] on button "Apply" at bounding box center [334, 220] width 17 height 8
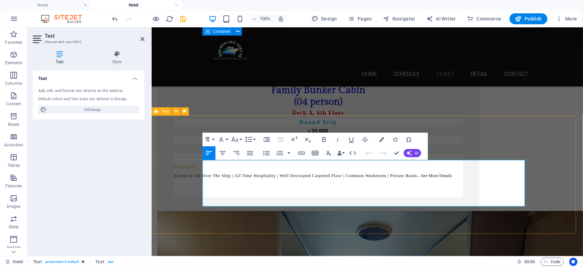
drag, startPoint x: 203, startPoint y: 165, endPoint x: 492, endPoint y: 214, distance: 293.0
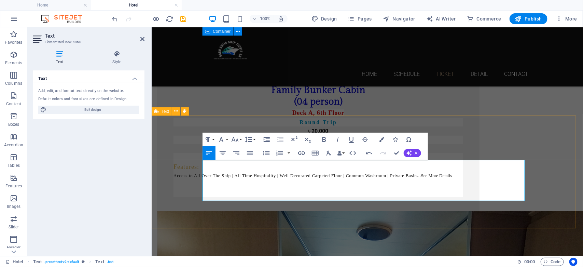
drag, startPoint x: 202, startPoint y: 164, endPoint x: 383, endPoint y: 183, distance: 181.9
click at [320, 139] on icon "button" at bounding box center [324, 139] width 8 height 8
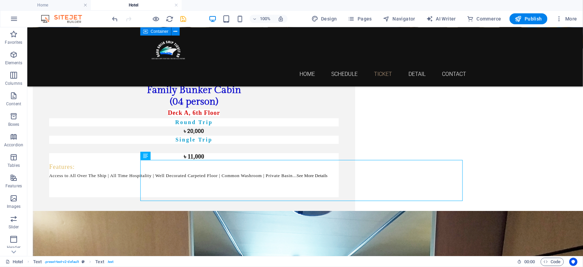
click at [185, 19] on icon "save" at bounding box center [184, 19] width 8 height 8
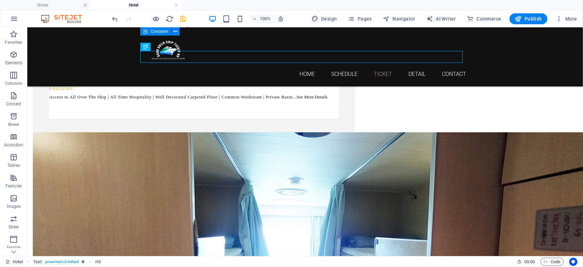
scroll to position [2483, 0]
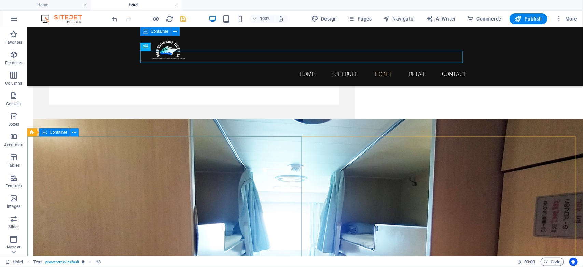
click at [74, 133] on icon at bounding box center [75, 132] width 4 height 7
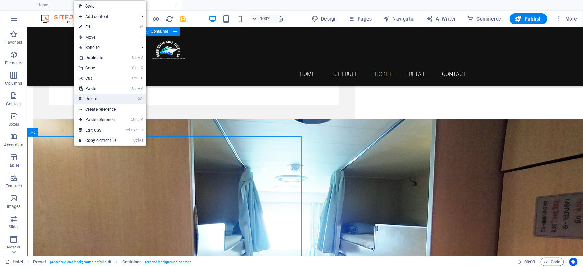
click at [91, 97] on link "⌦ Delete" at bounding box center [98, 99] width 46 height 10
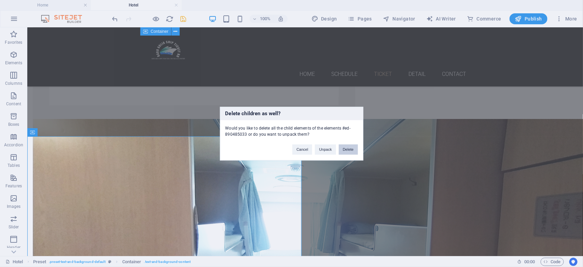
click at [352, 152] on button "Delete" at bounding box center [348, 149] width 19 height 10
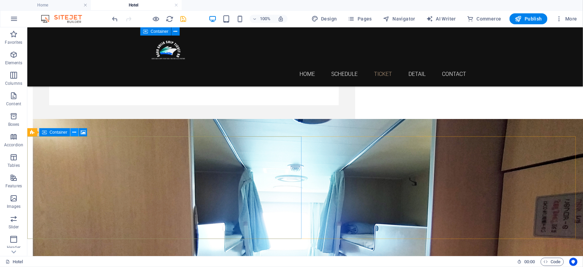
click at [76, 133] on icon at bounding box center [75, 132] width 4 height 7
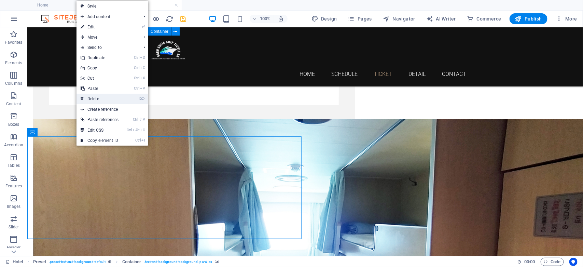
click at [109, 97] on link "⌦ Delete" at bounding box center [100, 99] width 46 height 10
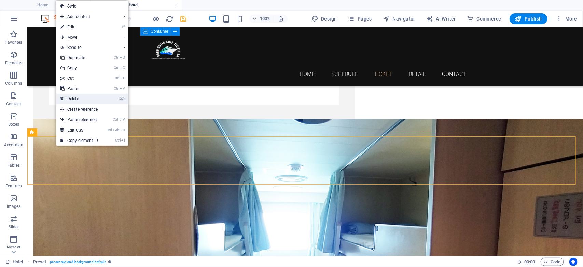
click at [72, 96] on link "⌦ Delete" at bounding box center [79, 99] width 46 height 10
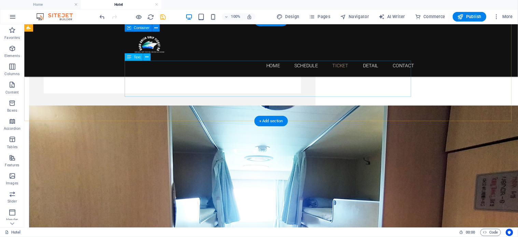
scroll to position [2483, 0]
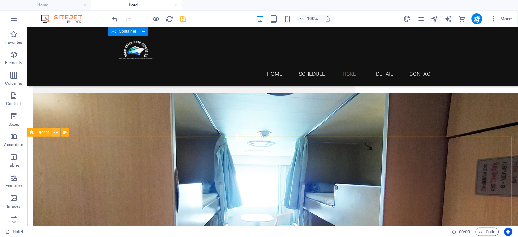
click at [57, 131] on icon at bounding box center [56, 132] width 4 height 7
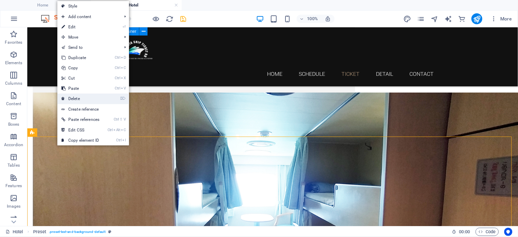
click at [76, 98] on link "⌦ Delete" at bounding box center [80, 99] width 46 height 10
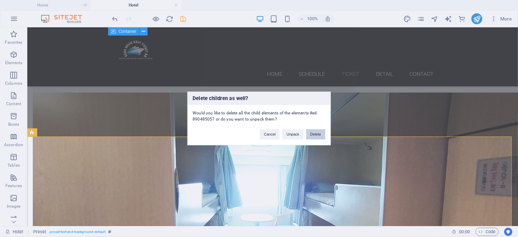
click at [315, 135] on button "Delete" at bounding box center [316, 135] width 19 height 10
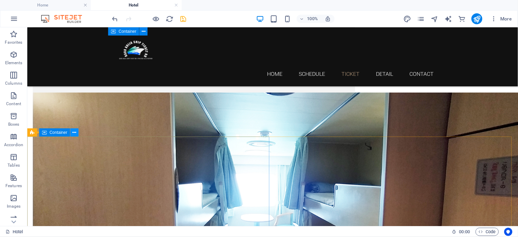
click at [75, 134] on icon at bounding box center [75, 132] width 4 height 7
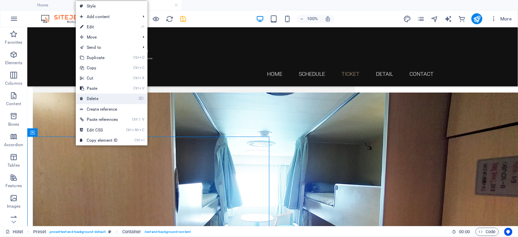
click at [91, 98] on link "⌦ Delete" at bounding box center [99, 99] width 46 height 10
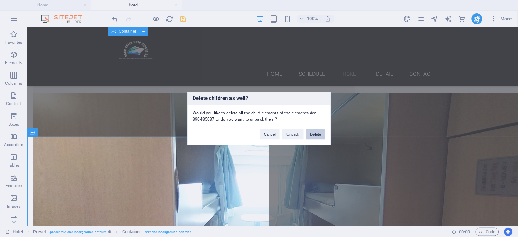
click at [313, 137] on button "Delete" at bounding box center [316, 135] width 19 height 10
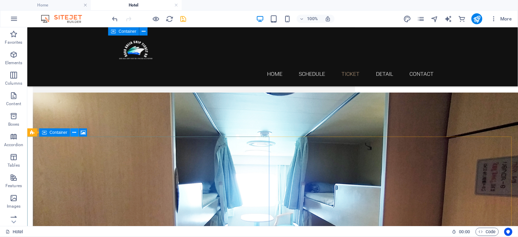
click at [74, 132] on icon at bounding box center [75, 132] width 4 height 7
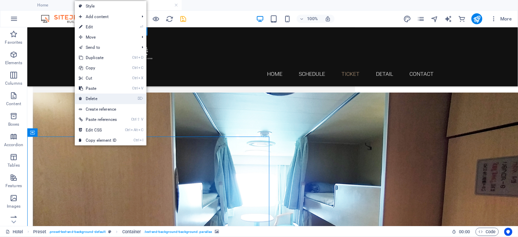
click at [94, 98] on link "⌦ Delete" at bounding box center [98, 99] width 46 height 10
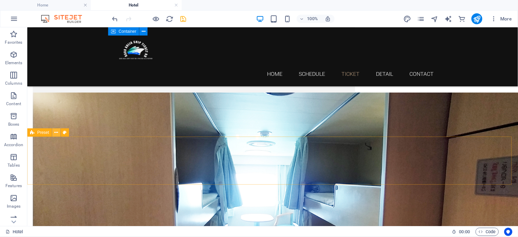
click at [56, 132] on icon at bounding box center [56, 132] width 4 height 7
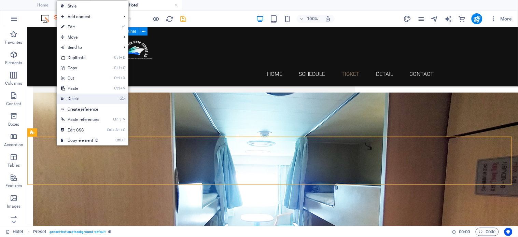
click at [71, 101] on link "⌦ Delete" at bounding box center [80, 99] width 46 height 10
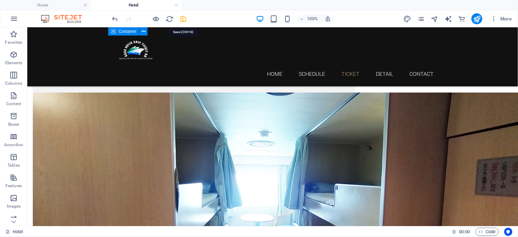
click at [185, 17] on icon "save" at bounding box center [184, 19] width 8 height 8
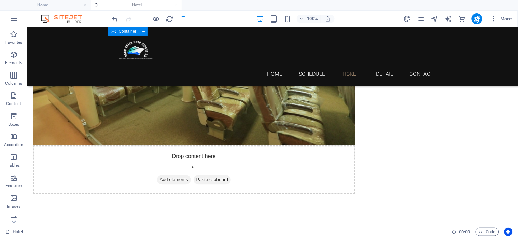
scroll to position [0, 0]
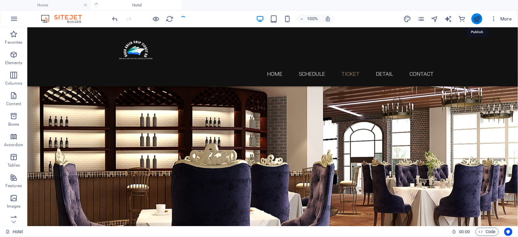
click at [467, 18] on icon "publish" at bounding box center [477, 19] width 8 height 8
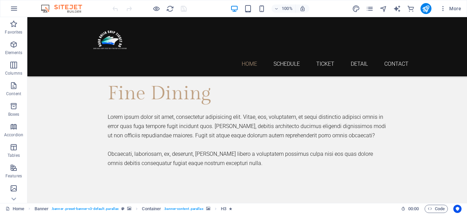
scroll to position [1731, 0]
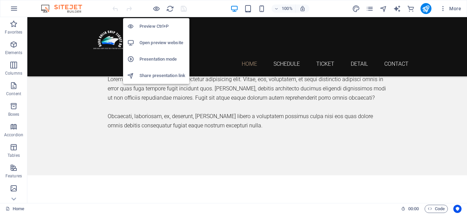
click at [154, 25] on h6 "Preview Ctrl+P" at bounding box center [162, 26] width 46 height 8
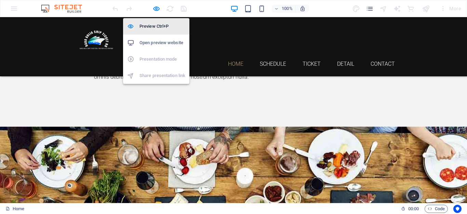
scroll to position [1701, 0]
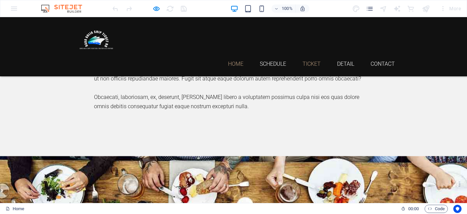
click at [302, 61] on link "Ticket" at bounding box center [311, 63] width 18 height 5
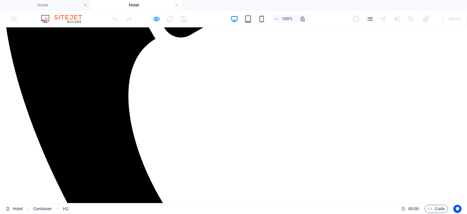
scroll to position [324, 0]
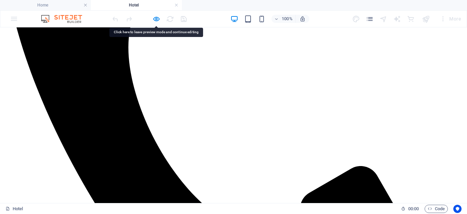
drag, startPoint x: 141, startPoint y: 113, endPoint x: 123, endPoint y: 116, distance: 18.4
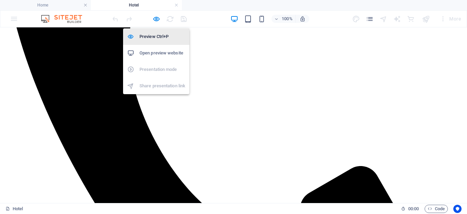
click at [155, 40] on h6 "Preview Ctrl+P" at bounding box center [162, 36] width 46 height 8
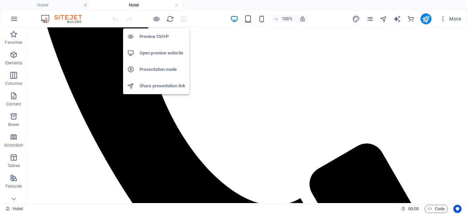
scroll to position [373, 0]
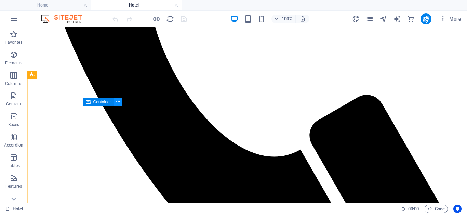
click at [117, 102] on icon at bounding box center [118, 101] width 4 height 7
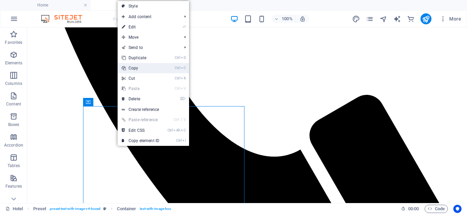
drag, startPoint x: 134, startPoint y: 69, endPoint x: 140, endPoint y: 44, distance: 26.0
click at [134, 69] on link "Ctrl C Copy" at bounding box center [141, 68] width 46 height 10
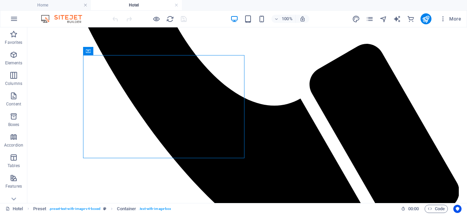
scroll to position [444, 0]
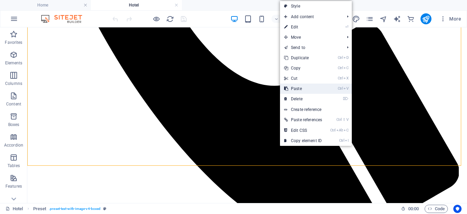
click at [295, 87] on link "Ctrl V Paste" at bounding box center [303, 88] width 46 height 10
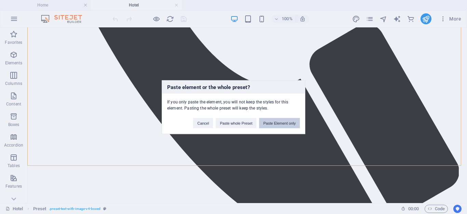
click at [286, 123] on button "Paste Element only" at bounding box center [279, 123] width 41 height 10
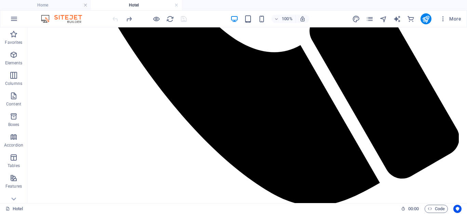
scroll to position [472, 0]
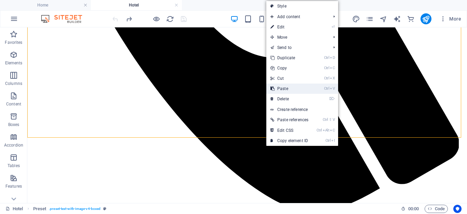
click at [281, 88] on link "Ctrl V Paste" at bounding box center [289, 88] width 46 height 10
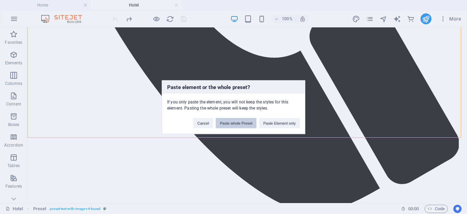
click at [240, 122] on button "Paste whole Preset" at bounding box center [236, 123] width 41 height 10
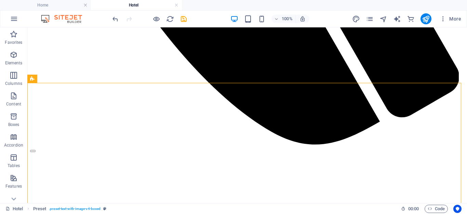
scroll to position [540, 0]
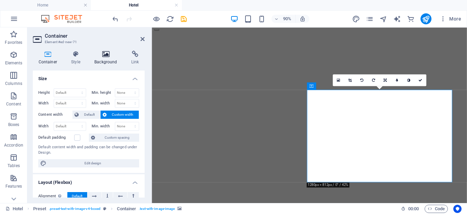
click at [109, 58] on h4 "Background" at bounding box center [107, 58] width 37 height 14
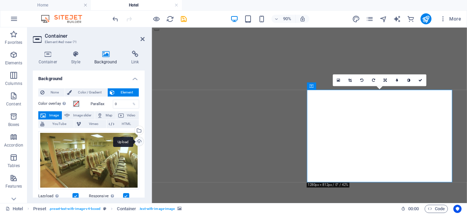
click at [138, 141] on div "Upload" at bounding box center [138, 142] width 10 height 10
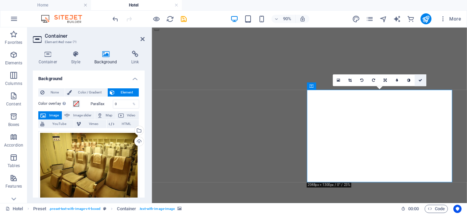
click at [420, 80] on icon at bounding box center [420, 80] width 4 height 4
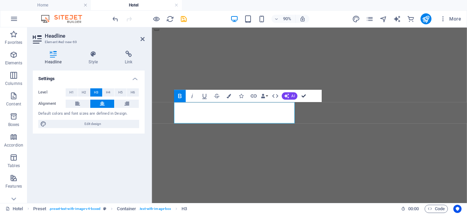
drag, startPoint x: 300, startPoint y: 95, endPoint x: 289, endPoint y: 89, distance: 12.5
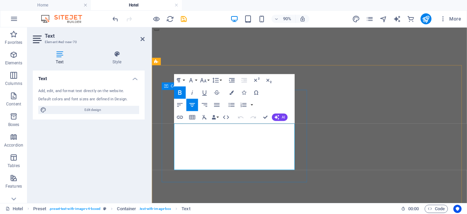
drag, startPoint x: 187, startPoint y: 137, endPoint x: 314, endPoint y: 141, distance: 127.2
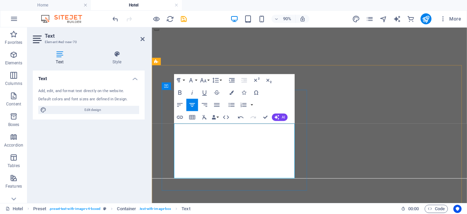
drag, startPoint x: 276, startPoint y: 138, endPoint x: 198, endPoint y: 127, distance: 79.3
click at [229, 93] on button "Colors" at bounding box center [232, 92] width 12 height 12
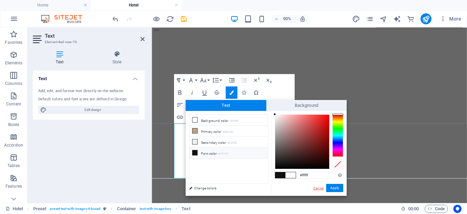
click at [317, 188] on link "Cancel" at bounding box center [318, 187] width 12 height 5
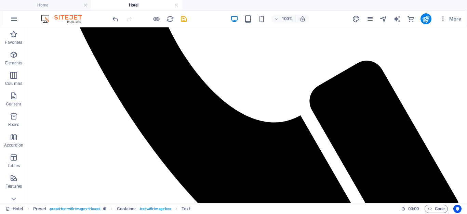
scroll to position [394, 0]
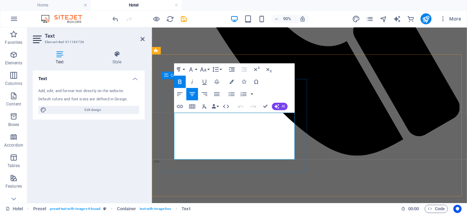
drag, startPoint x: 188, startPoint y: 127, endPoint x: 312, endPoint y: 129, distance: 123.7
click at [231, 83] on icon "button" at bounding box center [231, 82] width 4 height 4
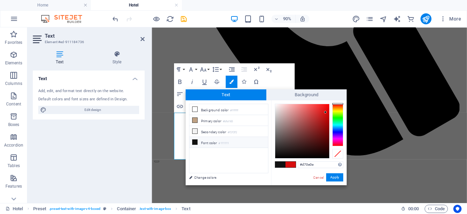
drag, startPoint x: 323, startPoint y: 164, endPoint x: 274, endPoint y: 162, distance: 48.6
click at [275, 164] on div "#d70e0e Supported formats #0852ed rgb(8, 82, 237) rgba(8, 82, 237, 90%) hsv(221…" at bounding box center [309, 192] width 76 height 184
click at [316, 177] on link "Cancel" at bounding box center [318, 177] width 12 height 5
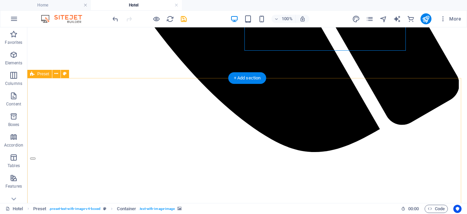
scroll to position [531, 0]
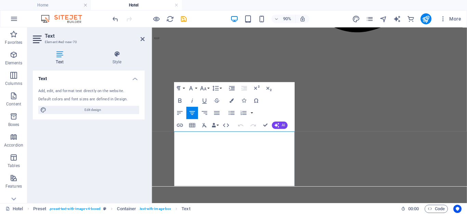
drag, startPoint x: 285, startPoint y: 146, endPoint x: 121, endPoint y: 144, distance: 163.4
click at [228, 101] on button "Colors" at bounding box center [232, 100] width 12 height 12
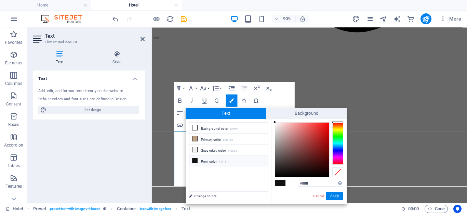
drag, startPoint x: 314, startPoint y: 182, endPoint x: 282, endPoint y: 186, distance: 32.3
click at [282, 186] on div "#ffffff Supported formats #0852ed rgb(8, 82, 237) rgba(8, 82, 237, 90%) hsv(221…" at bounding box center [309, 211] width 76 height 184
type input "#d70e0e"
click at [336, 197] on button "Apply" at bounding box center [334, 195] width 17 height 8
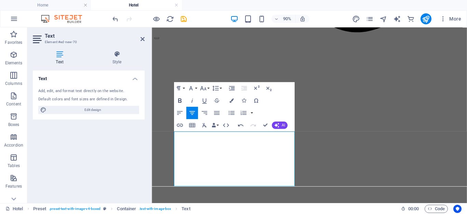
click at [181, 100] on icon "button" at bounding box center [179, 100] width 3 height 4
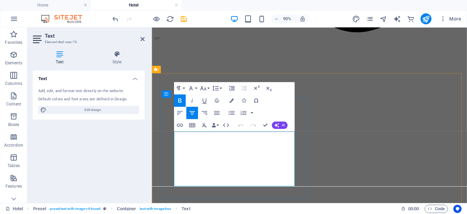
drag, startPoint x: 265, startPoint y: 123, endPoint x: 210, endPoint y: 116, distance: 55.2
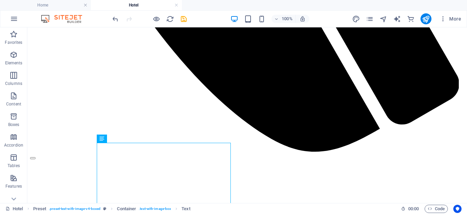
drag, startPoint x: 181, startPoint y: 17, endPoint x: 185, endPoint y: 23, distance: 6.7
click at [179, 17] on div at bounding box center [149, 18] width 77 height 11
click at [182, 20] on icon "save" at bounding box center [184, 19] width 8 height 8
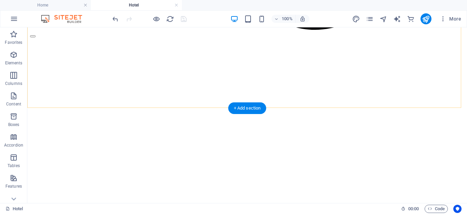
scroll to position [668, 0]
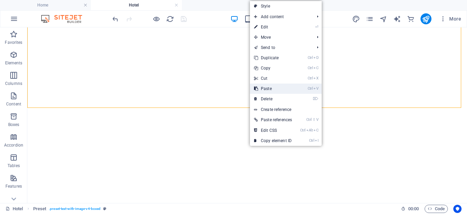
click at [259, 89] on link "Ctrl V Paste" at bounding box center [273, 88] width 46 height 10
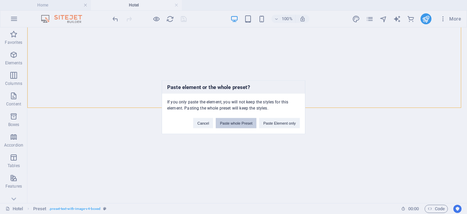
click at [246, 120] on button "Paste whole Preset" at bounding box center [236, 123] width 41 height 10
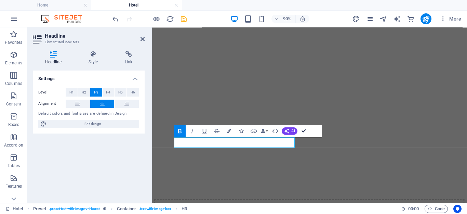
drag, startPoint x: 302, startPoint y: 131, endPoint x: 275, endPoint y: 105, distance: 37.0
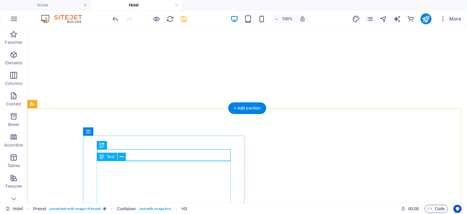
drag, startPoint x: 157, startPoint y: 165, endPoint x: 178, endPoint y: 188, distance: 31.7
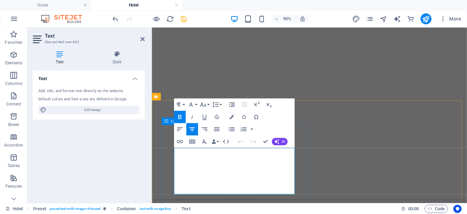
drag, startPoint x: 188, startPoint y: 166, endPoint x: 316, endPoint y: 166, distance: 128.5
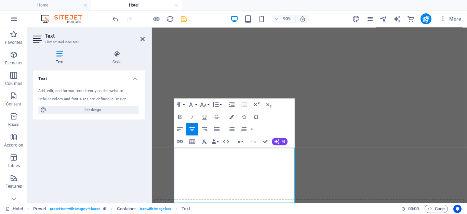
drag, startPoint x: 292, startPoint y: 166, endPoint x: 129, endPoint y: 162, distance: 163.4
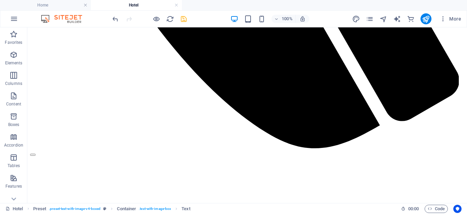
scroll to position [528, 0]
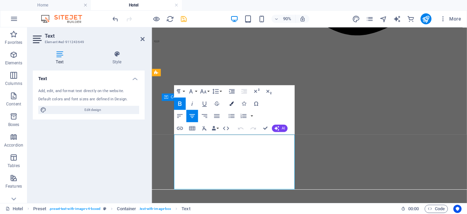
click at [234, 105] on button "Colors" at bounding box center [232, 103] width 12 height 12
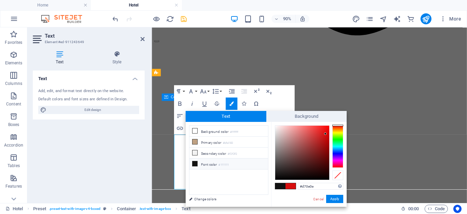
drag, startPoint x: 320, startPoint y: 184, endPoint x: 229, endPoint y: 177, distance: 90.8
click at [229, 177] on div "less Background color #ffffff Primary color #bfa183 Secondary color #f2f2f2 Fon…" at bounding box center [266, 164] width 161 height 85
drag, startPoint x: 316, startPoint y: 199, endPoint x: 173, endPoint y: 176, distance: 144.4
click at [316, 199] on link "Cancel" at bounding box center [318, 198] width 12 height 5
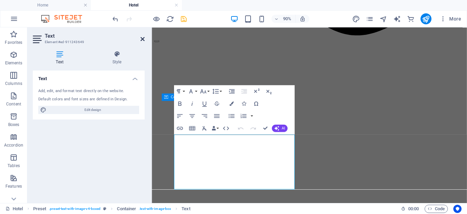
click at [143, 40] on icon at bounding box center [142, 38] width 4 height 5
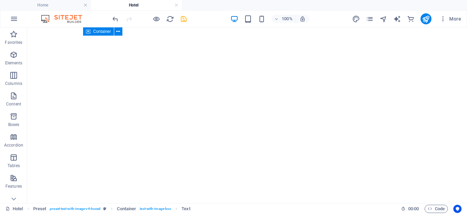
scroll to position [712, 0]
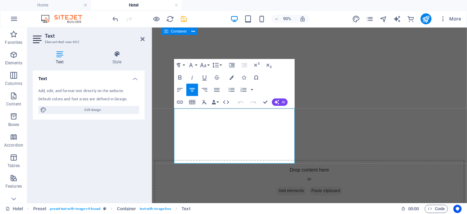
drag, startPoint x: 277, startPoint y: 124, endPoint x: 147, endPoint y: 121, distance: 130.6
click at [229, 77] on icon "button" at bounding box center [231, 77] width 4 height 4
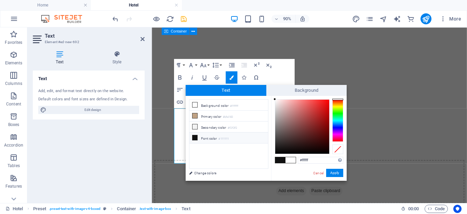
drag, startPoint x: 322, startPoint y: 161, endPoint x: 249, endPoint y: 157, distance: 72.6
click at [249, 157] on div "less Background color #ffffff Primary color #bfa183 Secondary color #f2f2f2 Fon…" at bounding box center [266, 138] width 161 height 85
type input "#d70e0e"
click at [332, 172] on button "Apply" at bounding box center [334, 173] width 17 height 8
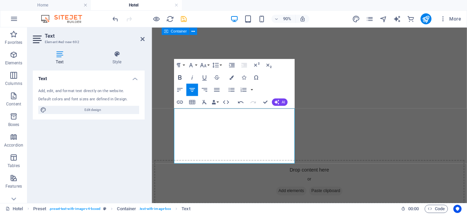
click at [182, 78] on icon "button" at bounding box center [180, 77] width 8 height 8
drag, startPoint x: 241, startPoint y: 142, endPoint x: 256, endPoint y: 155, distance: 20.1
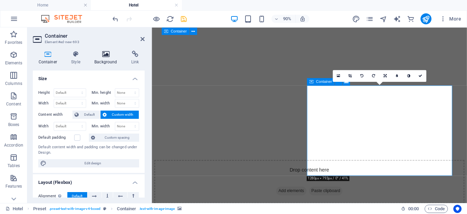
click at [108, 54] on icon at bounding box center [106, 54] width 34 height 7
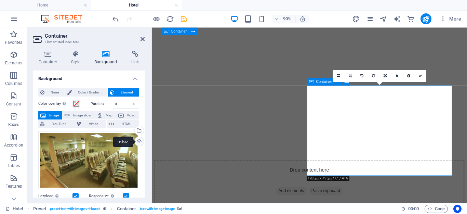
click at [139, 140] on div "Upload" at bounding box center [138, 142] width 10 height 10
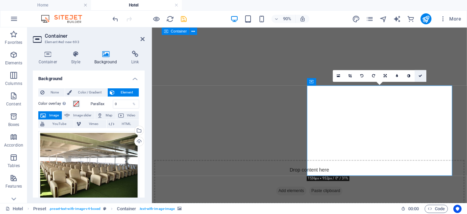
click at [421, 75] on icon at bounding box center [420, 75] width 4 height 4
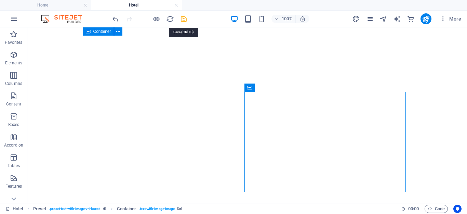
drag, startPoint x: 182, startPoint y: 18, endPoint x: 126, endPoint y: 9, distance: 56.5
click at [182, 18] on icon "save" at bounding box center [184, 19] width 8 height 8
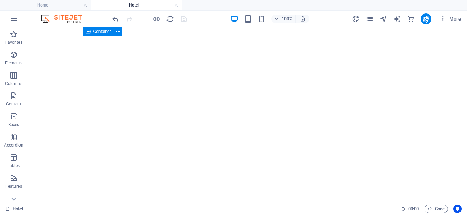
scroll to position [691, 0]
click at [120, 108] on button at bounding box center [118, 108] width 8 height 8
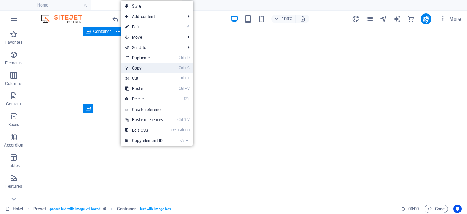
click at [138, 67] on link "Ctrl C Copy" at bounding box center [144, 68] width 46 height 10
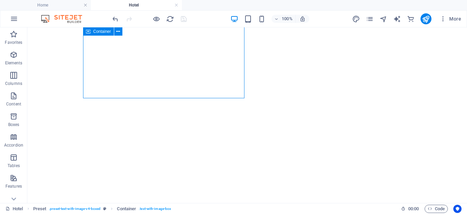
scroll to position [805, 0]
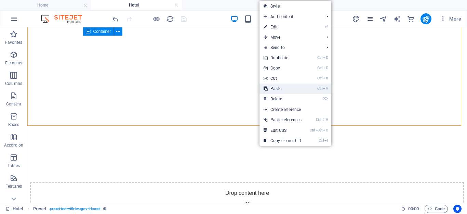
click at [269, 86] on link "Ctrl V Paste" at bounding box center [282, 88] width 46 height 10
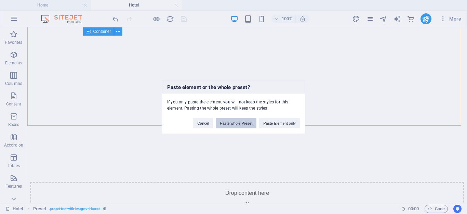
click at [231, 122] on button "Paste whole Preset" at bounding box center [236, 123] width 41 height 10
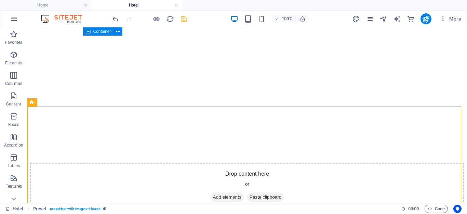
scroll to position [843, 0]
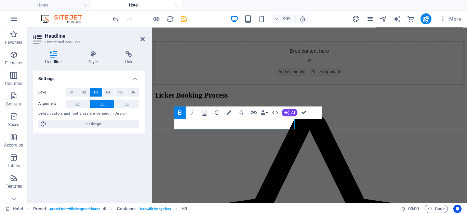
drag, startPoint x: 297, startPoint y: 90, endPoint x: 305, endPoint y: 110, distance: 22.1
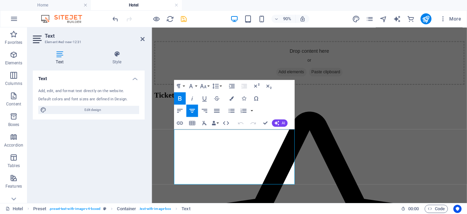
drag, startPoint x: 415, startPoint y: 153, endPoint x: 151, endPoint y: 131, distance: 264.7
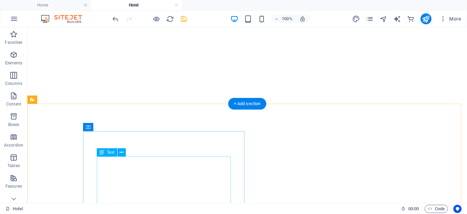
click icon "button"
drag, startPoint x: 328, startPoint y: 194, endPoint x: 235, endPoint y: 197, distance: 92.7
click div "less Background color #ffffff Primary color #bfa183 Secondary color #f2f2f2 Fon…"
copy strong "Deck A, 6th Floor"
click link "Cancel"
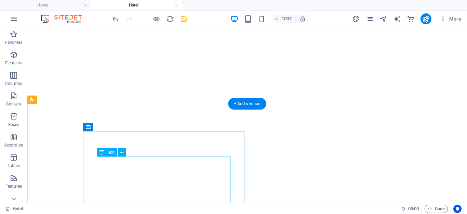
drag, startPoint x: 265, startPoint y: 96, endPoint x: 252, endPoint y: 111, distance: 20.1
click icon "button"
drag, startPoint x: 318, startPoint y: 152, endPoint x: 258, endPoint y: 153, distance: 59.5
click div "less Background color #ffffff Primary color #bfa183 Secondary color #f2f2f2 Fon…"
type input "#d70e0e"
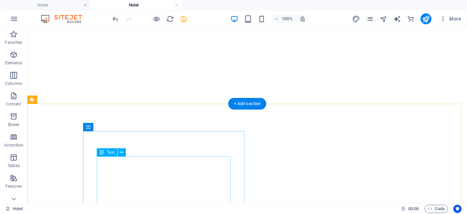
click button "Apply"
click icon "button"
drag, startPoint x: 266, startPoint y: 94, endPoint x: 235, endPoint y: 167, distance: 79.1
drag, startPoint x: 184, startPoint y: 19, endPoint x: 295, endPoint y: 45, distance: 114.5
click at [184, 19] on icon "save" at bounding box center [184, 19] width 8 height 8
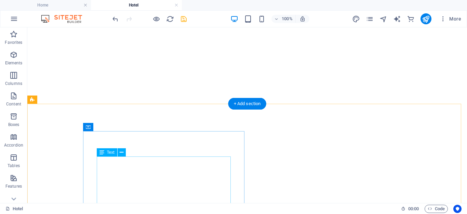
click icon
click link "Ctrl C Copy"
click link "Ctrl V Paste"
click button "Paste whole Preset"
drag, startPoint x: 264, startPoint y: 108, endPoint x: 243, endPoint y: 81, distance: 33.4
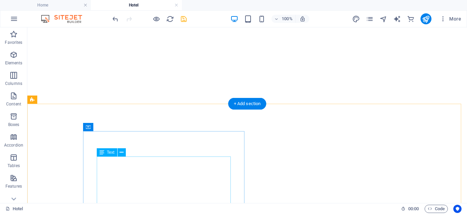
click icon "button"
click div "#d70e0e Supported formats #0852ed rgb(8, 82, 237) rgba(8, 82, 237, 90%) hsv(221…"
click link "Cancel"
click icon "button"
click div "less Background color #ffffff Primary color #bfa183 Secondary color #f2f2f2 Fon…"
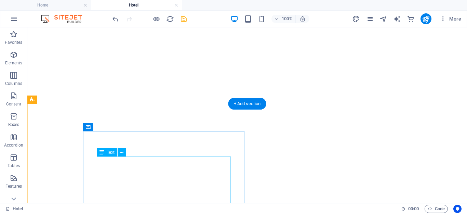
click link "Cancel"
click icon "button"
click div "less Background color #ffffff Primary color #bfa183 Secondary color #f2f2f2 Fon…"
type input "#d70e0e"
click button "Apply"
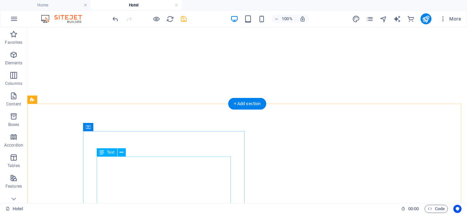
click icon "button"
click icon
click div "Upload"
click icon
click icon "button"
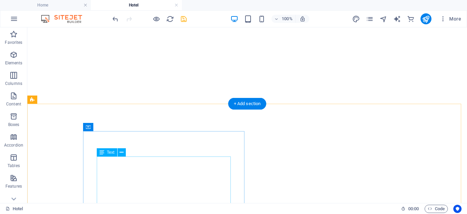
click icon "button"
click div "#d70e0e Supported formats #0852ed rgb(8, 82, 237) rgba(8, 82, 237, 90%) hsv(221…"
click link "Cancel"
click icon "button"
click div "less Background color #ffffff Primary color #bfa183 Secondary color #f2f2f2 Fon…"
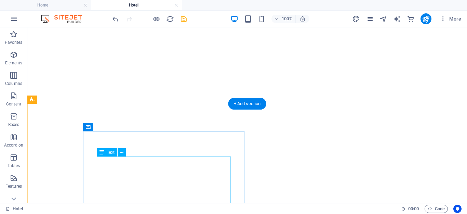
type input "#d70e0e"
click button "Apply"
click icon
click div "Upload"
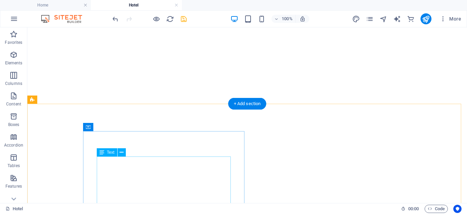
click div "Upload"
click icon
click icon "save"
click icon
click link "Ctrl C Copy"
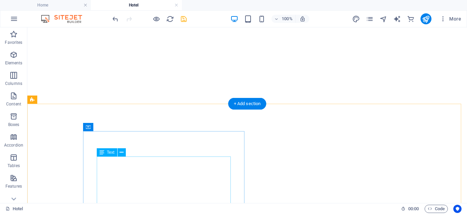
click link "Ctrl V Paste"
click button "Paste whole Preset"
click icon "button"
click div "less Background color #ffffff Primary color #bfa183 Secondary color #f2f2f2 Fon…"
click link "Cancel"
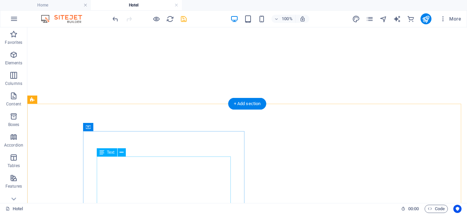
click icon "button"
click div "less Background color #ffffff Primary color #bfa183 Secondary color #f2f2f2 Fon…"
type input "#d70e0e"
click button "Apply"
click icon "button"
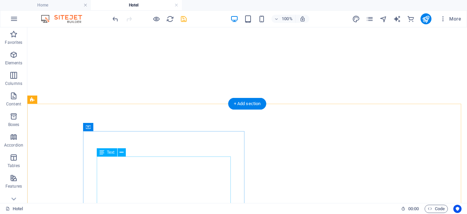
click at [184, 18] on icon "save" at bounding box center [184, 19] width 8 height 8
click icon
click link "Ctrl C Copy"
click link "Ctrl V Paste"
click button "Paste whole Preset"
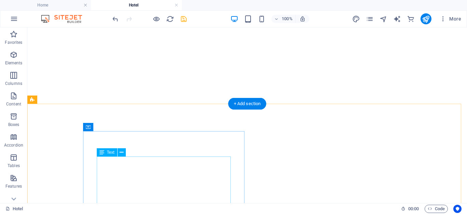
click icon "button"
click div "less Background color #ffffff Primary color #bfa183 Secondary color #f2f2f2 Fon…"
click link "Cancel"
click icon "button"
click div "less Background color #ffffff Primary color #bfa183 Secondary color #f2f2f2 Fon…"
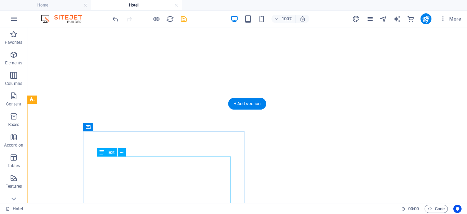
type input "#d70e0e"
click button "Apply"
click icon "button"
click at [185, 19] on icon "save" at bounding box center [184, 19] width 8 height 8
click icon
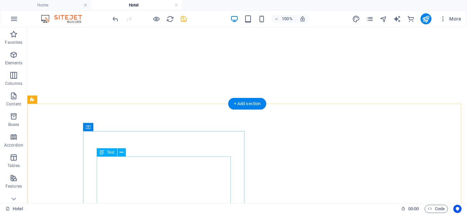
click link "Ctrl C Copy"
click link "Ctrl V Paste"
click button "Paste whole Preset"
click icon "button"
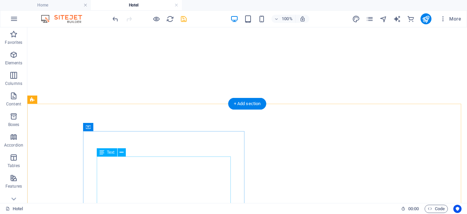
click button "Colors"
click div "#d70e0e Supported formats #0852ed rgb(8, 82, 237) rgba(8, 82, 237, 90%) hsv(221…"
click link "Cancel"
click icon "button"
click div "less Background color #ffffff Primary color #bfa183 Secondary color #f2f2f2 Fon…"
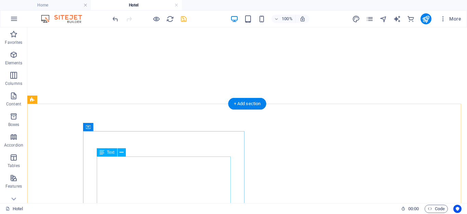
type input "#d70e0e"
click button "Apply"
click icon "save"
click icon
click link "Ctrl C Copy"
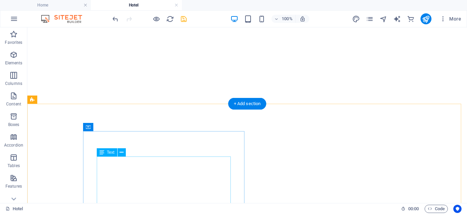
click link "Ctrl V Paste"
click button "Paste whole Preset"
click icon "button"
click div "less Background color #ffffff Primary color #bfa183 Secondary color #f2f2f2 Fon…"
click div "Cancel Apply"
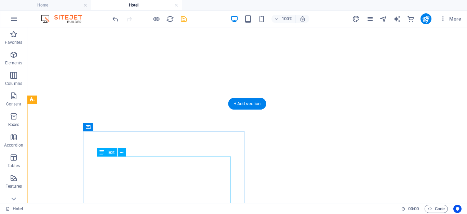
click link "Cancel"
click icon "button"
click div "less Background color #ffffff Primary color #bfa183 Secondary color #f2f2f2 Fon…"
type input "#d70e0e"
click button "Apply"
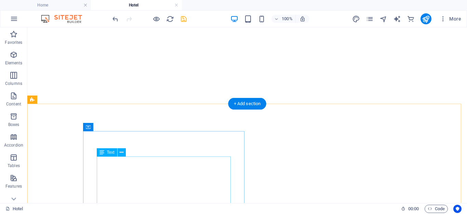
click icon "button"
click icon
click div "Upload"
click icon
click h4 "Background"
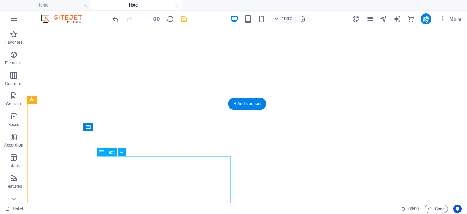
click div "Upload"
click link
click at [184, 18] on icon "save" at bounding box center [184, 19] width 8 height 8
click icon
click link "Ctrl C Copy"
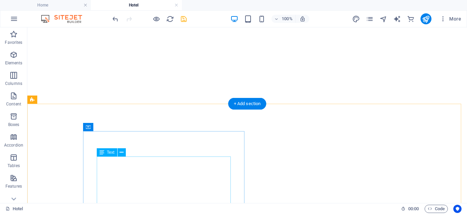
click link "Ctrl V Paste"
click button "Paste whole Preset"
click icon
click div "Upload"
click icon
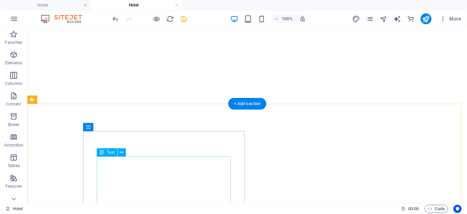
click at [184, 19] on icon "save" at bounding box center [184, 19] width 8 height 8
click icon "button"
click li "Font color #111111"
type input "#111111"
click button "Apply"
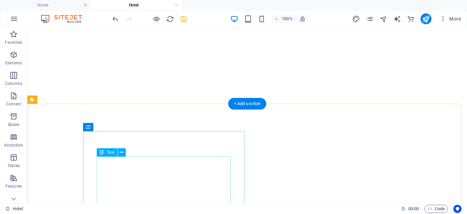
click icon "button"
click icon
type input "#111111"
click button "Apply"
click icon "button"
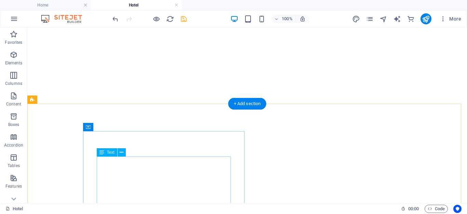
click li "Font color #111111"
type input "#111111"
click button "Apply"
click icon "button"
click li "Font color #111111"
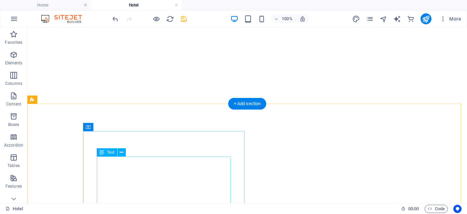
type input "#111111"
click button "Apply"
click icon "button"
click li "Font color #111111"
type input "#111111"
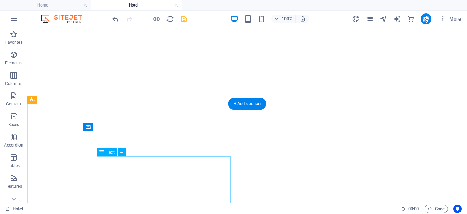
click button "Apply"
click icon "button"
click li "Font color #111111"
type input "#111111"
click button "Apply"
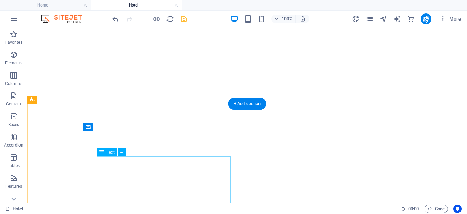
click icon "button"
click li "Font color #111111"
type input "#111111"
click button "Apply"
click icon "button"
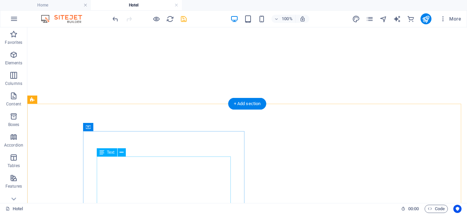
click small "#111111"
type input "#111111"
click button "Apply"
click button "Colors"
click small "#111111"
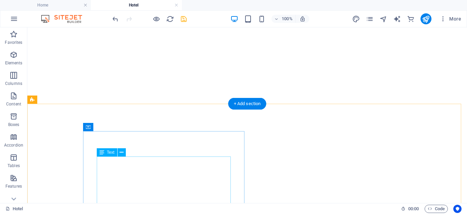
type input "#111111"
click button "Apply"
click icon "button"
click li "Font color #111111"
type input "#111111"
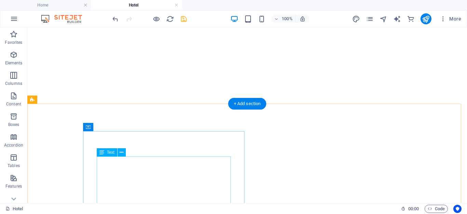
click button "Apply"
click icon "save"
click div "+ Add section"
click img
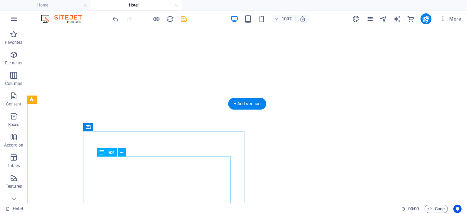
select select "zigzag"
select select "rem"
select select "preset-separator-v3-zigzag"
click icon
click icon "save"
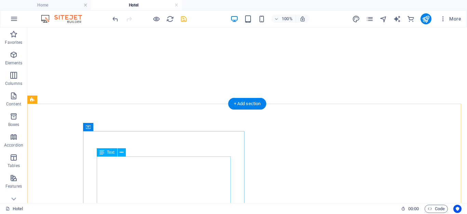
click div "+ Add section"
click input "text"
type input "text"
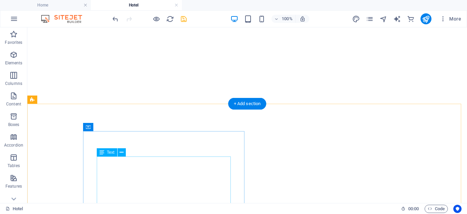
scroll to position [48, 0]
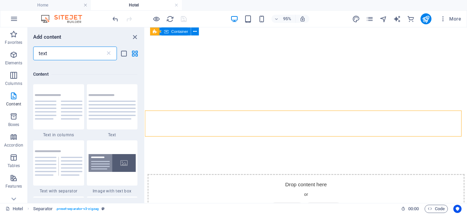
drag, startPoint x: 268, startPoint y: 162, endPoint x: 151, endPoint y: 153, distance: 117.3
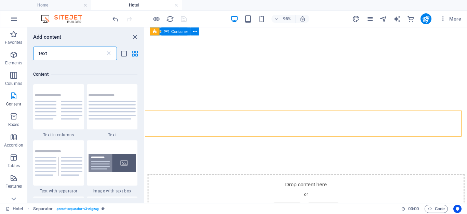
drag, startPoint x: 264, startPoint y: 114, endPoint x: 263, endPoint y: 128, distance: 13.7
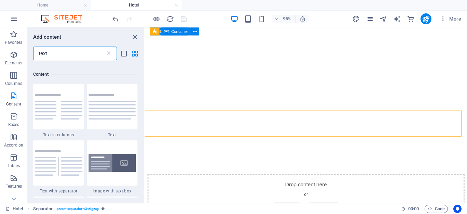
drag, startPoint x: 267, startPoint y: 116, endPoint x: 120, endPoint y: 110, distance: 147.4
click strong "৳ 4,500"
click strong "৳ 5,500"
click strong "৳ 2,300"
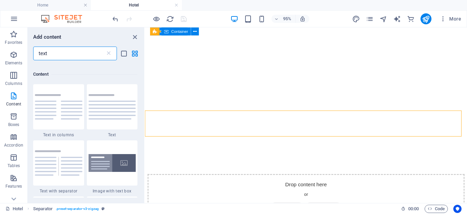
click div "Bunker Bed (01 Person)"
click span "Family Bunker Cabin (04 person)"
click div "Deck C, 4th Floor Round Trip ৳ 5,000 Single Trip ৳ 2,600"
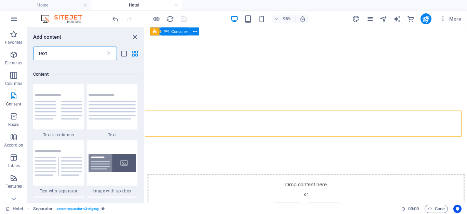
click div "Deck C, 4th Floor Round Trip ৳ 5,000 Single Trip ৳ 2,600"
drag, startPoint x: 271, startPoint y: 126, endPoint x: 156, endPoint y: 119, distance: 115.1
click div "Family Bunker Cabin (04 person) Deck C, 4th Floor Round Trip ৳ 5,000 Single Tri…"
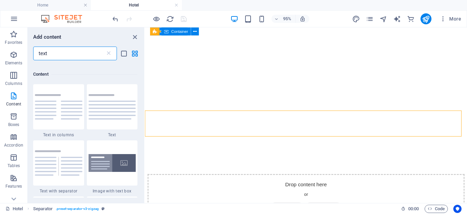
click p "Deck C, 4th Floor"
drag
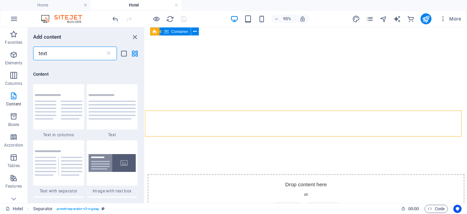
click p "Deck A, 6th Floor"
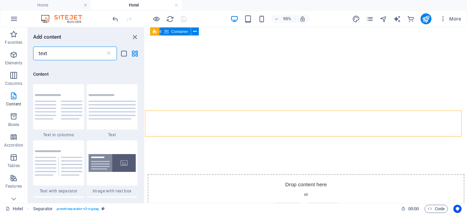
click p "Deck A, 6th Floor"
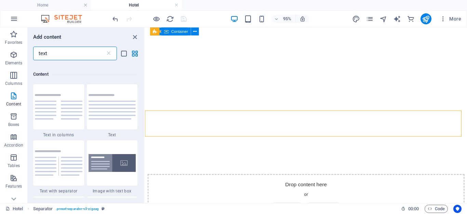
click div "Deck A, 6th Floor Round Trip ৳ 5,000 Single Trip ৳ 2,600"
click div "Family Bunker Cabin (04 person) Deck A, 6th Floor Round Trip ৳ 5,000 Single Tri…"
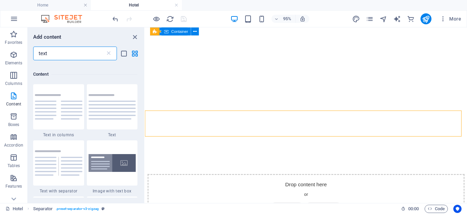
click div "Deck C, 4th Floor Round Trip ৳ 5,000 Single Trip ৳ 2,600"
click p "Deck C, 4th Floor"
click div "Deck A, 6th Floor Round Trip ৳ 5,000 Single Trip ৳ 2,600"
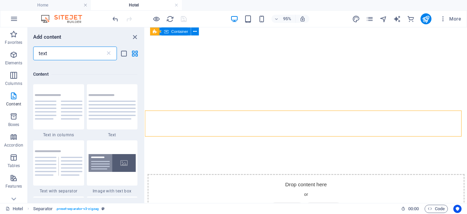
click p "Deck A, 6th Floor"
click strong "৳ 5,000"
click strong "৳ 2,600"
click figure
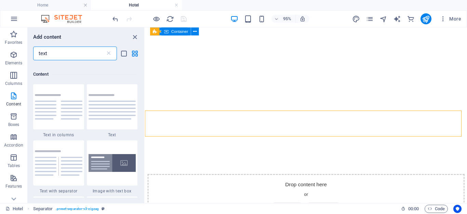
click figure
click div "Family Bunker Cabin (04 person)"
click h3 "VIP Presidential Cabin (02 Person)"
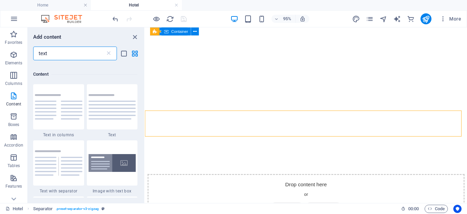
click div "Deck A, 6th Floor Round Trip ৳ 20,000 Single Trip ৳ 11,000"
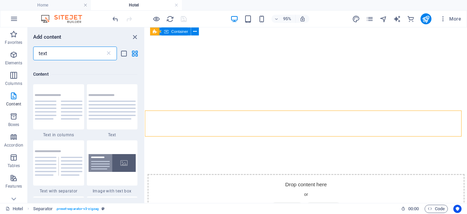
click div "Deck A, 6th Floor Round Trip ৳ 20,000 Single Trip ৳ 11,000"
click p "Deck A, 6th Floor"
click div "Deck A, 6th Floor Round Trip ৳ 20,000 Single Trip ৳ 11,000"
click p "Deck A, 6th Floor"
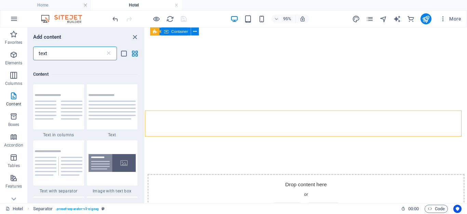
click div "Deck B, 5th Floor Round Trip ৳ 20,000 Single Trip ৳ 11,000"
click p "Deck B, 5th Floor"
click strong "৳ 20,000"
click strong "৳ 11,000"
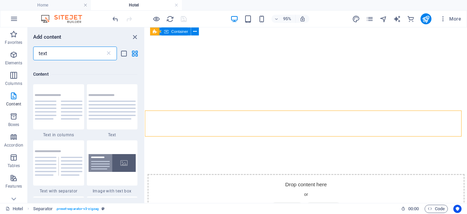
click div "VIP Presidential Cabin (02 Person)"
click div "Deck B, 5th Floor Round Trip ৳ 22,000 Single Trip ৳ 11,500"
click div "Royal Cabin (02 person) Deck B, 5th Floor Round Trip ৳ 22,000 Single Trip ৳ 11,…"
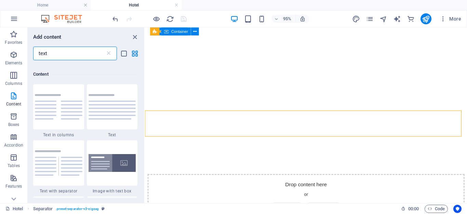
click div "Deck B, 5th Floor Round Trip ৳ 22,000 Single Trip ৳ 11,500"
click p "Deck B, 5th Floor"
click div "Deck A, 6th Floor Round Trip ৳ 22,000 Single Trip ৳ 11,500"
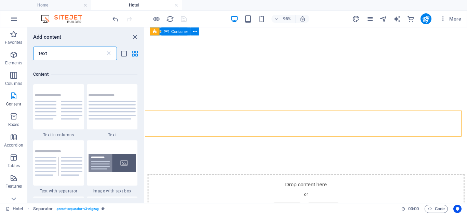
click div "Deck A, 6th Floor Round Trip ৳ 22,000 Single Trip ৳ 11,500"
click strong "৳ 22,000"
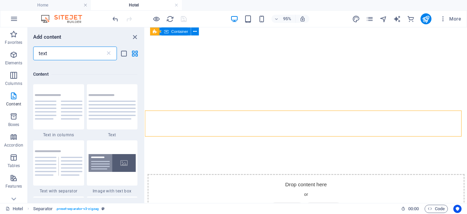
click strong "৳ 11,500"
click div "Royal Cabin (02 person)"
click div "Deck A, 6th Floor Round Trip ৳ 24,000 Single Trip ৳ 12,500"
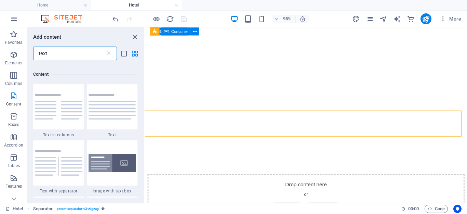
click p "Deck A, 6th Floor"
click span "Deck A, 6th Floor ​"
click div "VVIP Cabin (02 person) Deck A, 6th Floor ​ Round Trip ৳ 24,000 Single Trip ৳ 12…"
click div "Deck A, 6th Floor Round Trip ৳ 24,000 Single Trip ৳ 12,500"
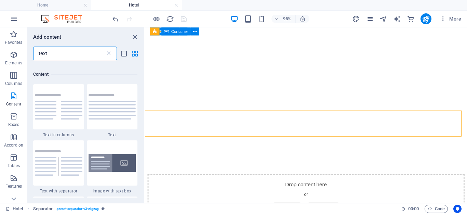
click p "Deck A, 6th Floor"
click div "Deck A, 6th Floor Round Trip ৳ 24,000 Single Trip ৳ 12,500"
click p "Deck A, 6th Floor"
click div "Deck A, 6th Floor Round Trip ৳ 24,000 Single Trip ৳ 12,500"
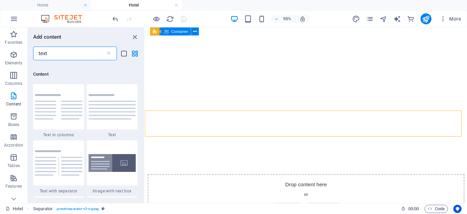
click div "Deck A, 6th Floor Round Trip ৳ 24,000 Single Trip ৳ 12,500"
click strong "৳ 24,000"
click strong "৳ 12,500"
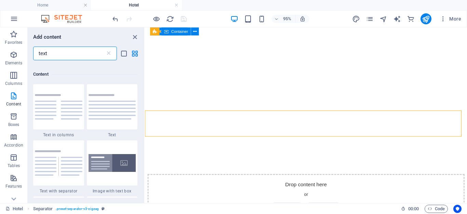
click div "VVIP Cabin (02 person)"
click div "Deck A, 6th Floor Round Trip ৳ 28,000 Single Trip ৳ 14,500"
click p "Deck A, 6th Floor"
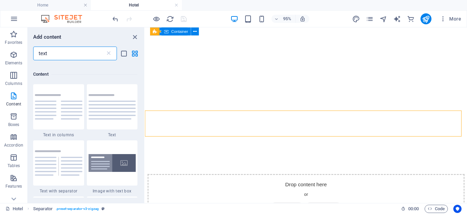
click div "Deck A, 6th Floor Round Trip ৳ 28,000 Single Trip ৳ 14,500"
click p "Deck A, 6th Floor"
click div "Deck B, 5th Floor Round Trip ৳ 28,000 Single Trip ৳ 14,500"
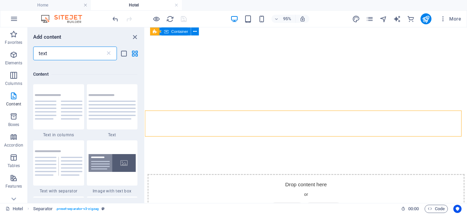
click div "VIP Presidential Plus Cabin (04 Person) Deck B, 5th Floor Round Trip ৳ 28,000 S…"
click div "Deck B, 5th Floor Round Trip ৳ 28,000 Single Trip ৳ 14,500"
click strong "৳ 28,000"
click strong "৳ 14,500"
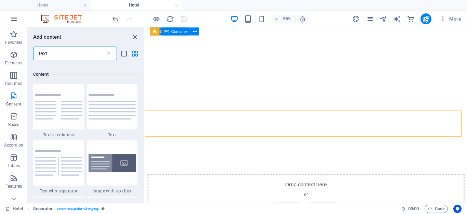
click figure
click div "VIP Presidential Plus Cabin (04 Person)"
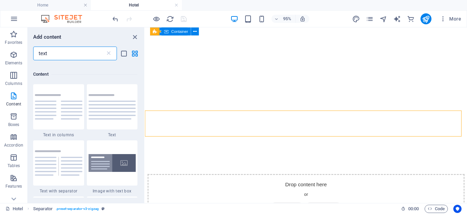
click div "VIP Presidential Plus Cabin (04 Person)"
click div "Deck B, 5th Floor Round Trip ৳ 26,000 Single Trip ৳ 13,500"
click p "Deck B, 5th Floor"
click figure
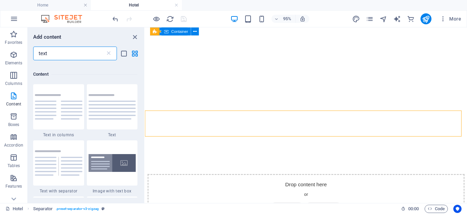
click figure
click div "Round Trip ৳ 26,000 Single Trip ৳ 13,500"
click strong "৳ 26,000"
click strong "৳ 13,500"
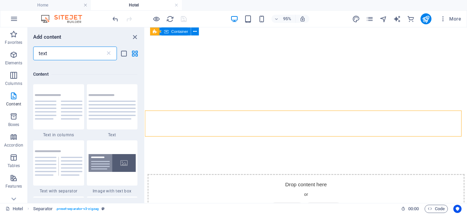
click div "৳ 1,800"
click div "Features: Open Front Deck & Back Deck Access | All Time Hospitality | Carpeted …"
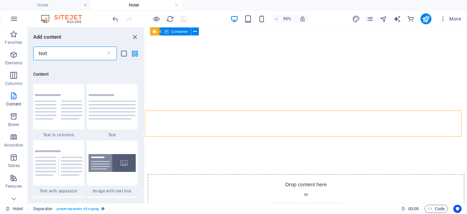
click h3 "Features:"
click div "Features: Open Front Deck & Back Deck Access | All Time Hospitality | Carpeted …"
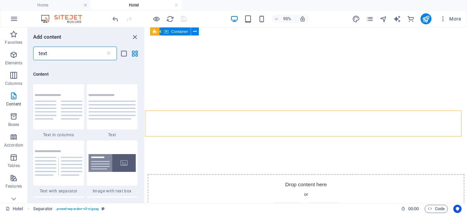
click div "৳ 2,100"
click div "Features: Open Front Deck & Back Deck Access | All Time Hospitality | Carpeted …"
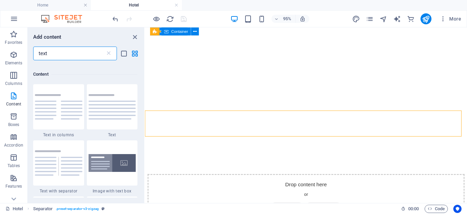
click div "৳ 2,300"
click div "Features: Open Front Deck & Back Deck Access | All Time Hospitality | Carpeted …"
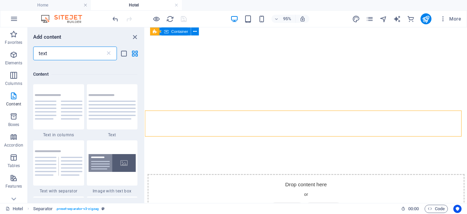
click div "৳ 2,600"
click div "Features: Open Front Deck & Back Deck Access | All Time Hospitality | Carpeted …"
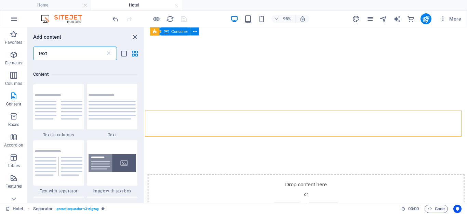
click div "Deck A, 6th Floor Round Trip ৳ 20,000 Single Trip ৳ 11,000"
click div "৳ 11,000"
click div "Deck A, 6th Floor Round Trip ৳ 20,000 Single Trip ৳ 11,000 Features: Access to …"
click div "Features: Access to All Over The Ship | All Time Hospitality | Well Decorated C…"
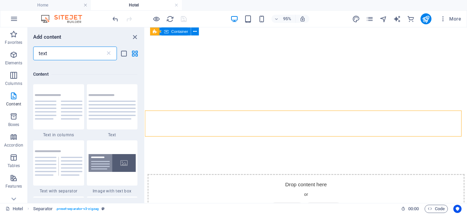
click div "Deck B, 5th Floor Round Trip ৳ 22,000 Single Trip ৳ 11,500"
click div "৳ 11,500"
click div "Deck B, 5th Floor Round Trip ৳ 22,000 Single Trip ৳ 11,500 Features: Access to …"
click div "Features: Access to All Over The Ship | All Time Hospitality | Well Decorated C…"
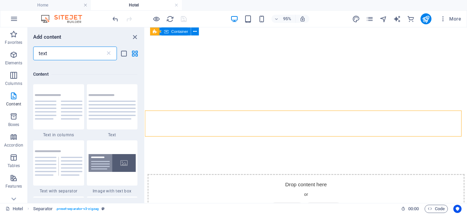
click div "Deck A, 6th Floor Round Trip ৳ 24,000 Single Trip ৳ 12,500"
click div "৳ 12,500"
click div "Royal Cabin (02 person) Deck A, 6th Floor Round Trip ৳ 24,000 Single Trip ৳ 12,…"
click div "Features: Access to All Over The Ship | All Time Hospitality | Well Decorated C…"
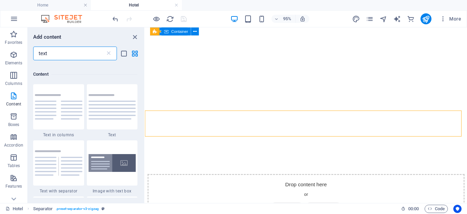
click div "Deck A, 6th Floor Round Trip ৳ 28,000 Single Trip ৳ 14,500"
click div "৳ 14,500"
click div "VVIP Cabin (02 person) Deck A, 6th Floor Round Trip ৳ 28,000 Single Trip ৳ 14,5…"
click div "Features: Buffet with Water (Both Way) | Access to All Over The Ship | All Time…"
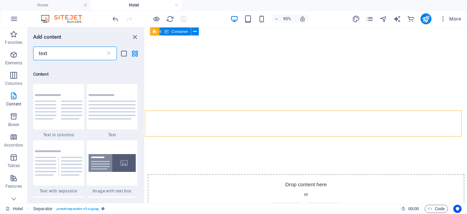
click div "Deck B, 5th Floor Round Trip ৳ 26,000 Single Trip ৳ 13,500"
click div "৳ 13,500"
click div "VIP Presidential Plus Cabin (04 Person) Deck B, 5th Floor Round Trip ৳ 26,000 S…"
click div "Features: Access to All Over The Ship | All Time Hospitality | Well Decorated C…"
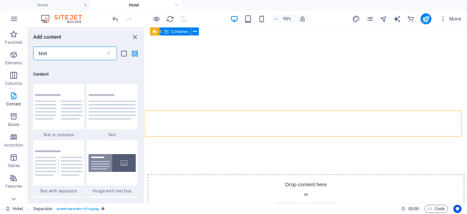
click div "Round Trip ৳ 30,000 Single Trip ৳ 16,000"
click div "৳ 16,000"
click div "The Emperor [PERSON_NAME] (02 Person) Round Trip ৳ 30,000 Single Trip ৳ 16,000 …"
click div "Features: Buffet with Water (Both Way) | Access to All Over The Ship | All Time…"
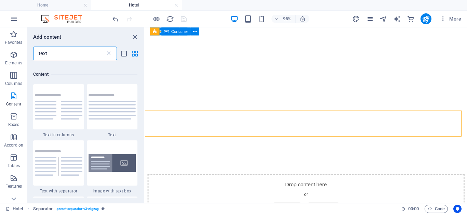
scroll to position [2365, 0]
